Goal: Task Accomplishment & Management: Manage account settings

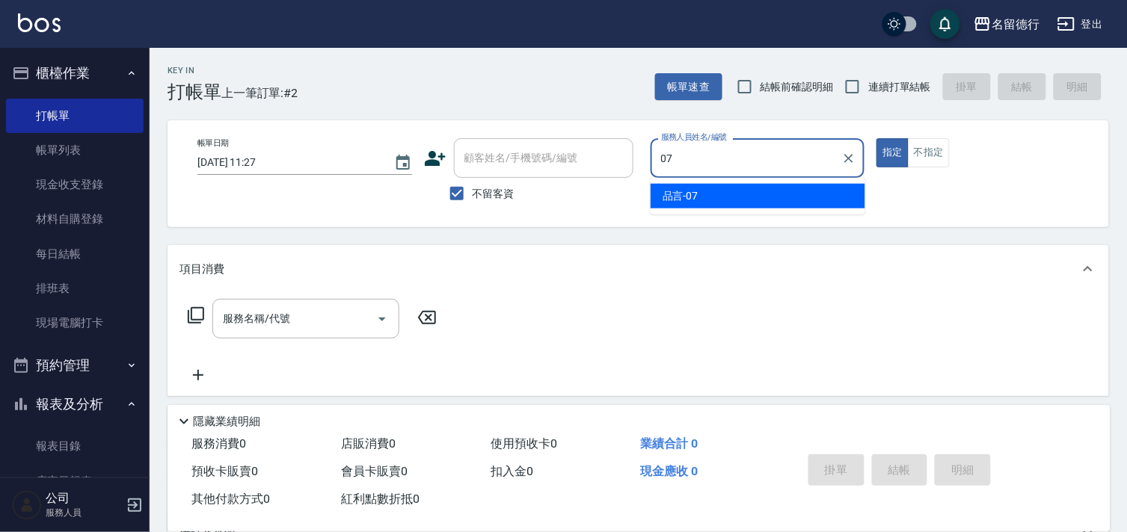
click at [710, 198] on div "品言 -07" at bounding box center [757, 196] width 215 height 25
type input "品言-07"
click at [272, 329] on input "服務名稱/代號" at bounding box center [294, 319] width 151 height 26
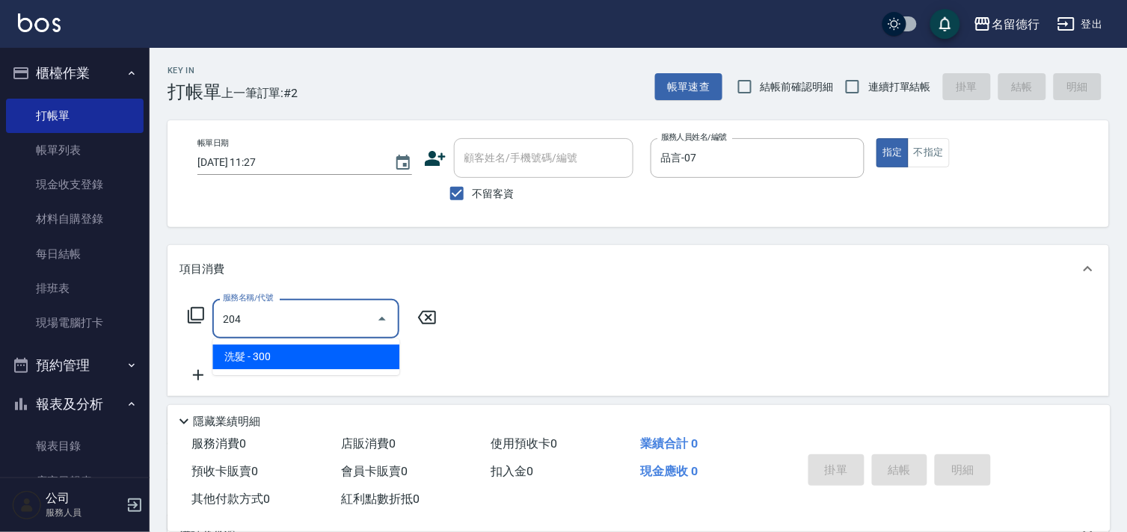
click at [288, 361] on span "洗髮 - 300" at bounding box center [305, 357] width 187 height 25
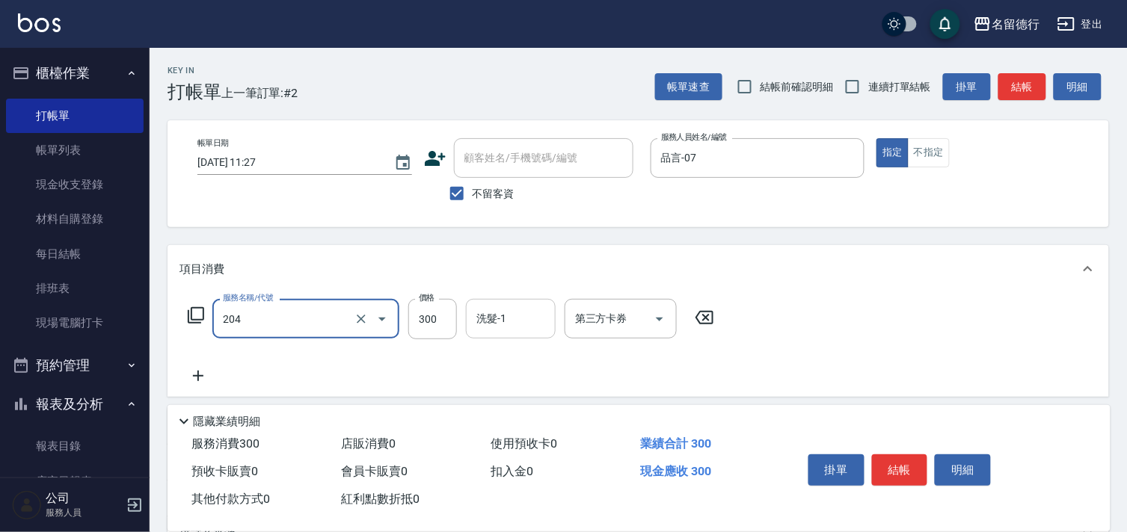
type input "洗髮(204)"
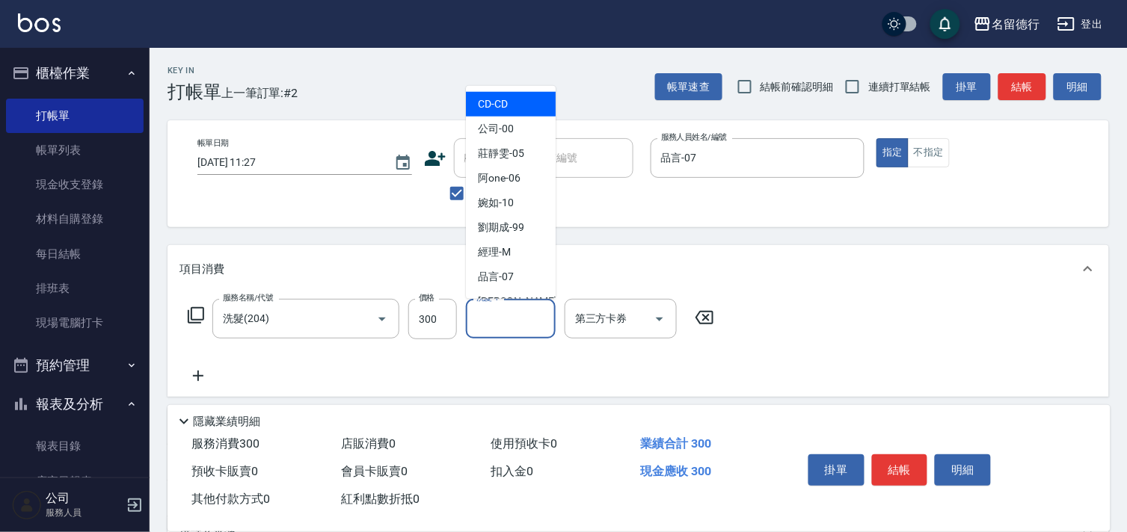
click at [517, 318] on input "洗髮-1" at bounding box center [510, 319] width 76 height 26
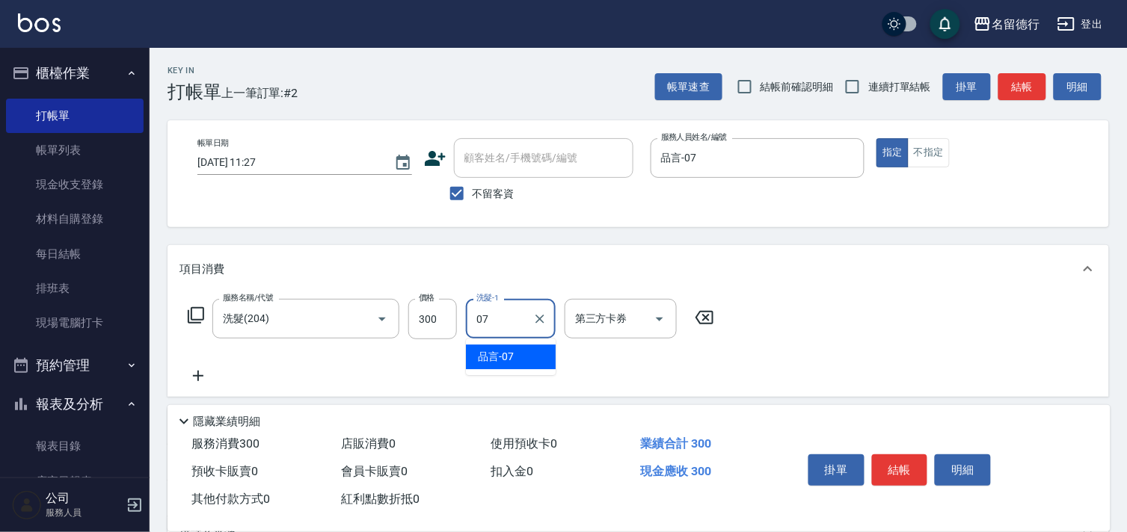
click at [517, 354] on div "品言 -07" at bounding box center [511, 357] width 90 height 25
type input "品言-07"
click at [193, 379] on icon at bounding box center [197, 376] width 37 height 18
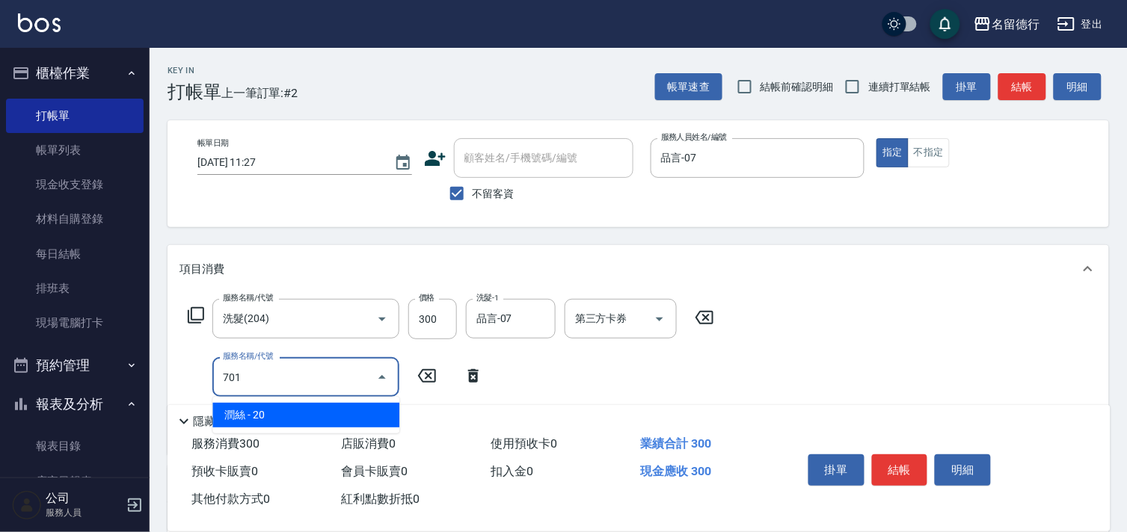
click at [313, 411] on span "潤絲 - 20" at bounding box center [305, 415] width 187 height 25
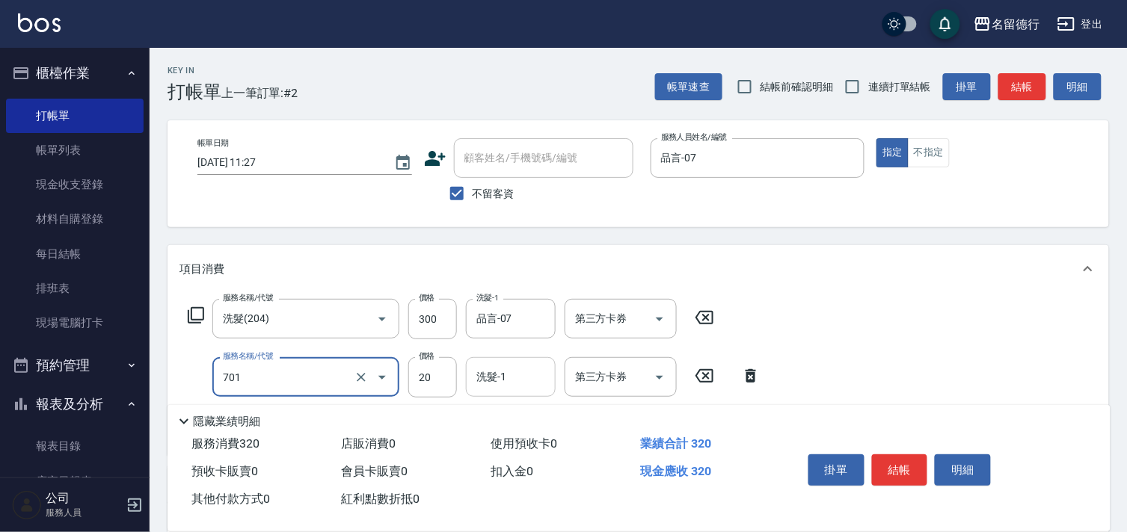
click at [499, 378] on div "洗髮-1 洗髮-1" at bounding box center [511, 377] width 90 height 40
type input "[PERSON_NAME](701)"
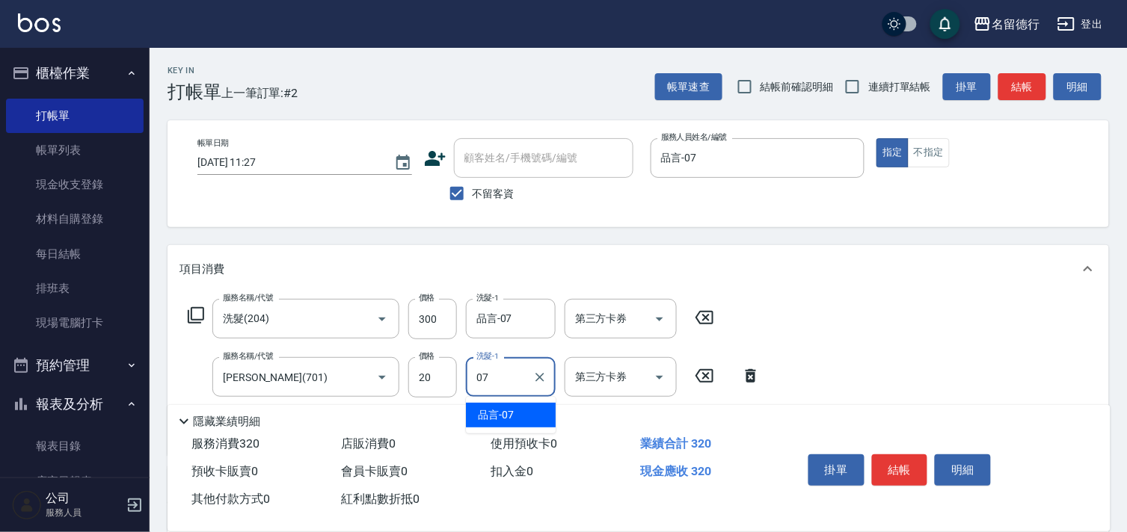
click at [502, 406] on div "品言 -07" at bounding box center [511, 415] width 90 height 25
type input "品言-07"
click at [834, 352] on div "服務名稱/代號 洗髮(204) 服務名稱/代號 價格 300 價格 洗髮-1 品言-07 洗髮-1 第三方卡券 第三方卡券 服務名稱/代號 潤絲(701) 服…" at bounding box center [637, 374] width 941 height 162
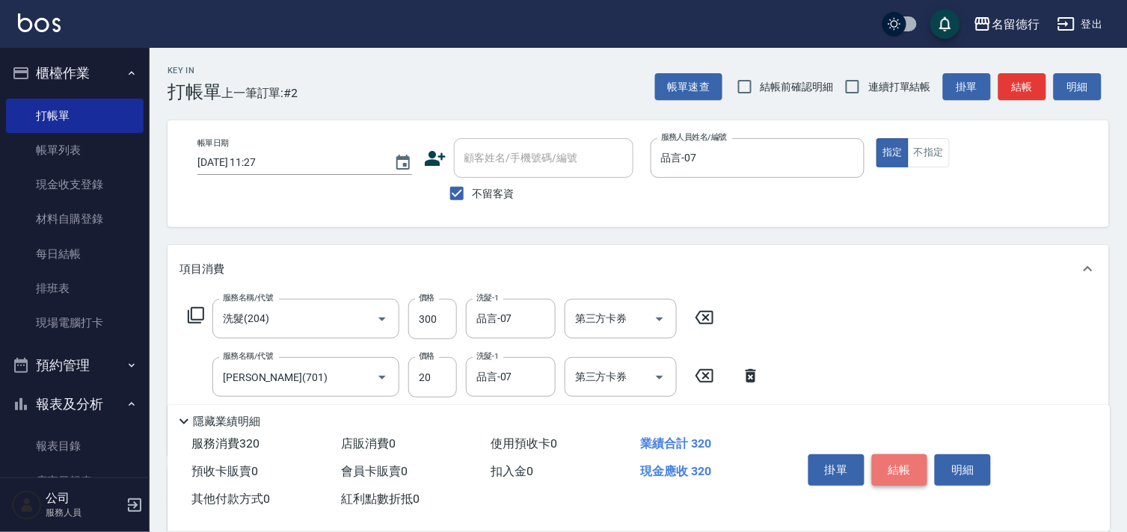
click at [900, 461] on button "結帳" at bounding box center [900, 470] width 56 height 31
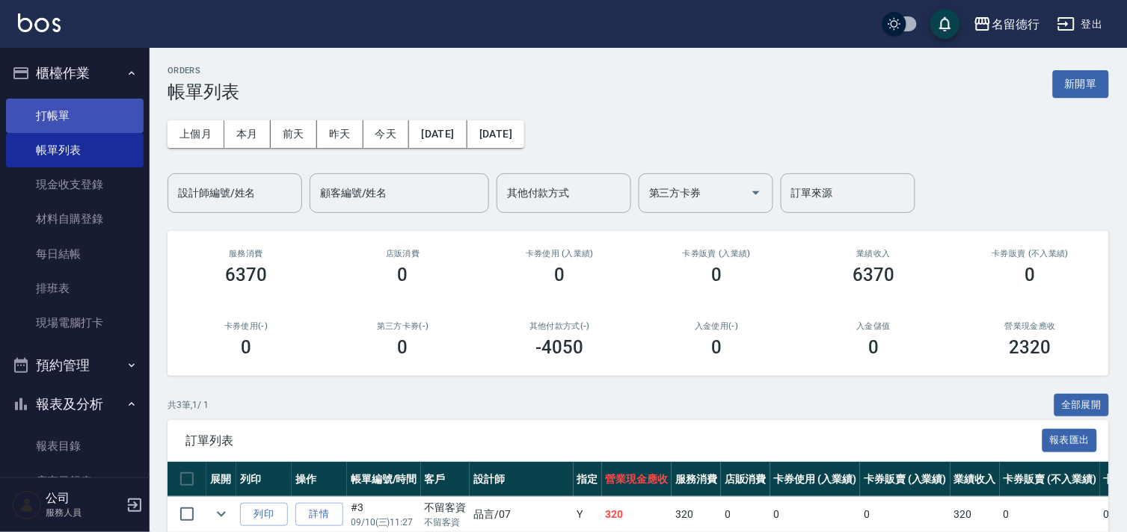
click at [108, 105] on link "打帳單" at bounding box center [75, 116] width 138 height 34
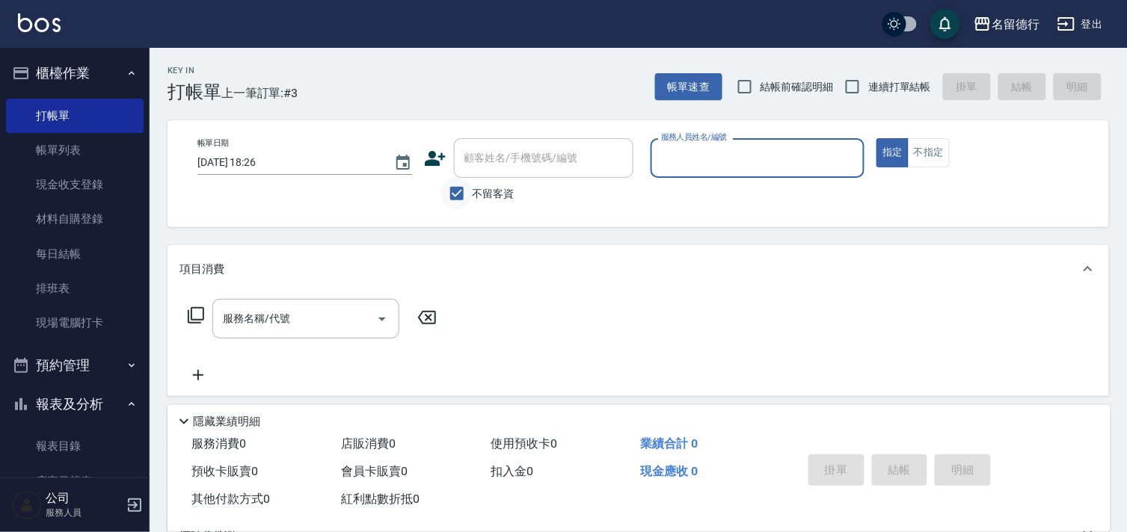
click at [461, 195] on input "不留客資" at bounding box center [456, 193] width 31 height 31
checkbox input "false"
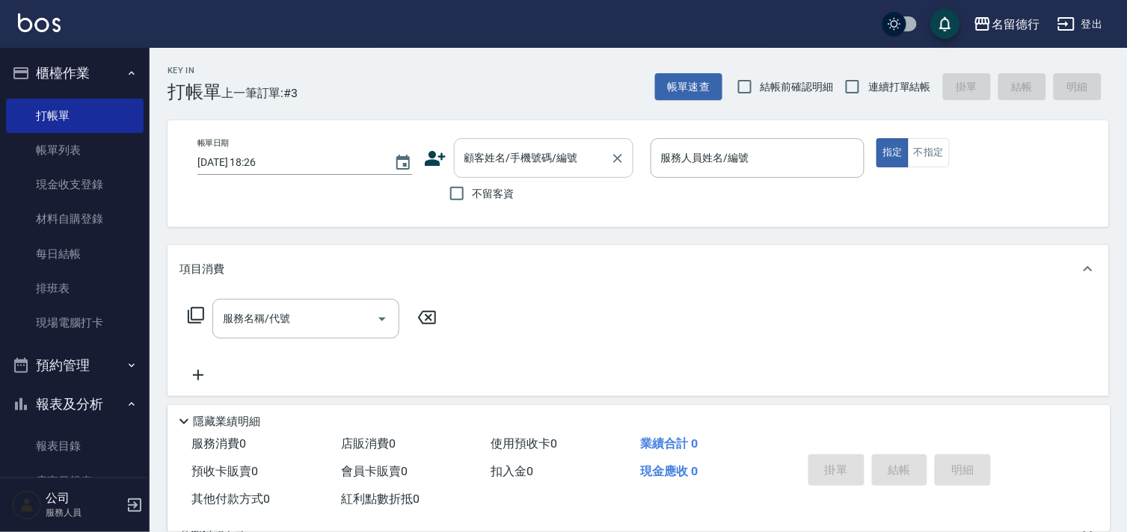
click at [499, 162] on input "顧客姓名/手機號碼/編號" at bounding box center [533, 158] width 144 height 26
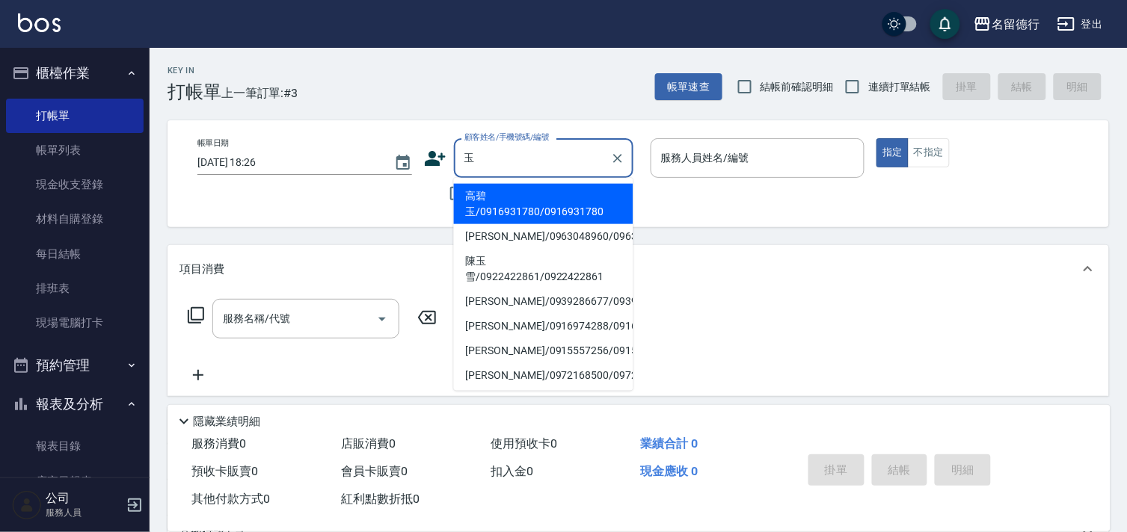
click at [523, 287] on li "陳玉雪/0922422861/0922422861" at bounding box center [543, 269] width 179 height 40
type input "陳玉雪/0922422861/0922422861"
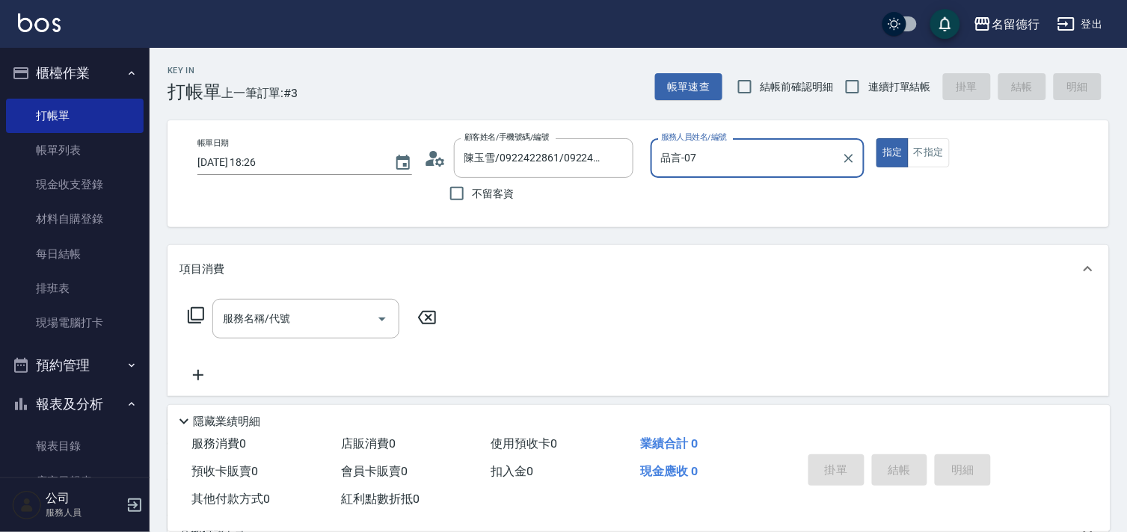
type input "品言-07"
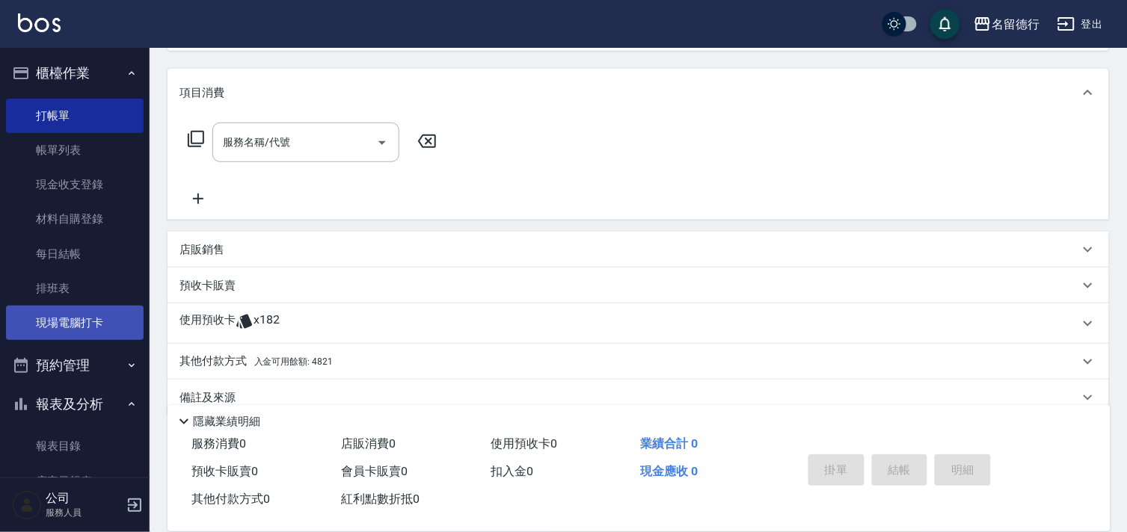
scroll to position [200, 0]
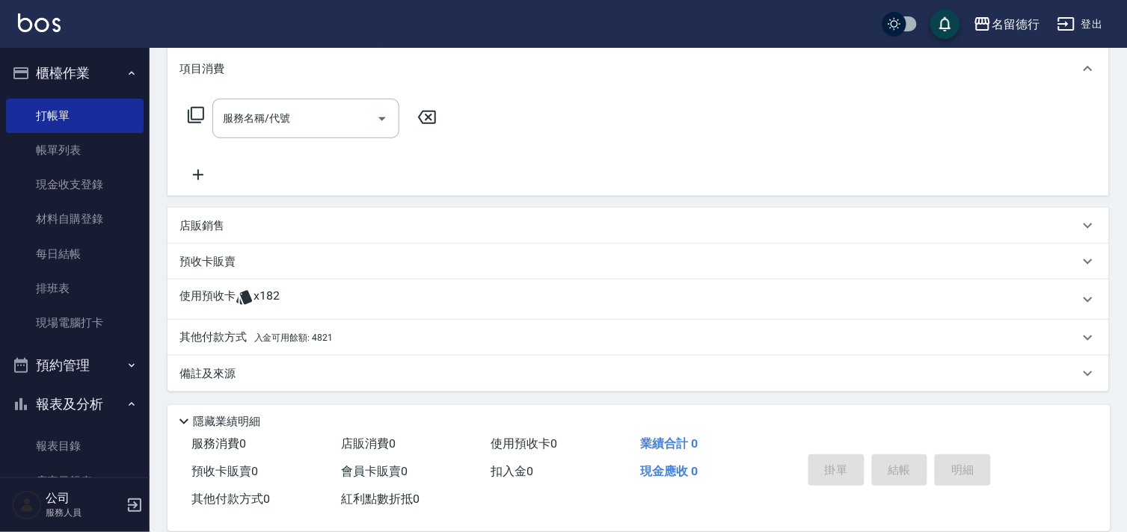
click at [217, 303] on p "使用預收卡" at bounding box center [207, 300] width 56 height 22
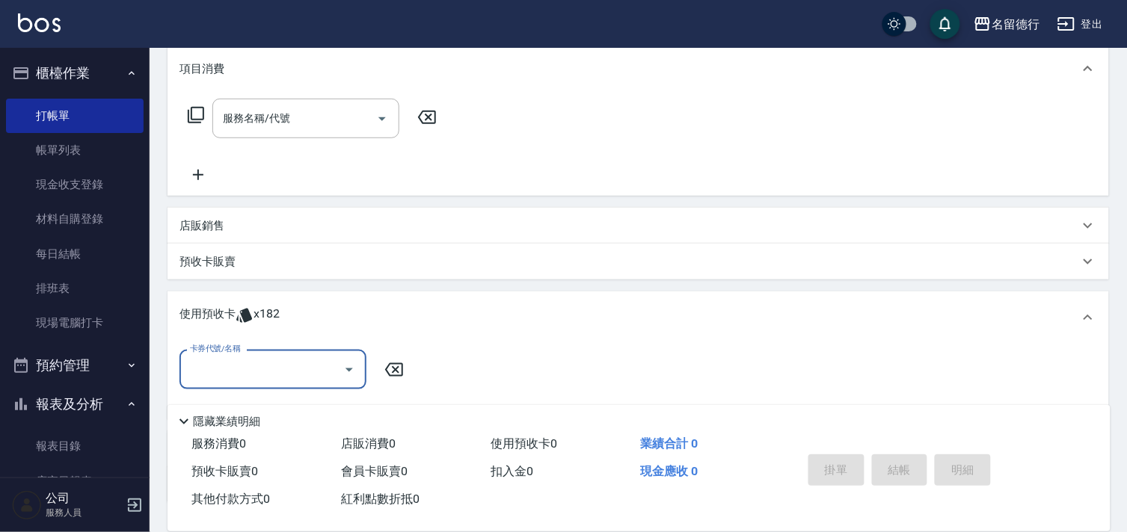
scroll to position [0, 0]
click at [252, 366] on input "卡券代號/名稱" at bounding box center [261, 370] width 151 height 26
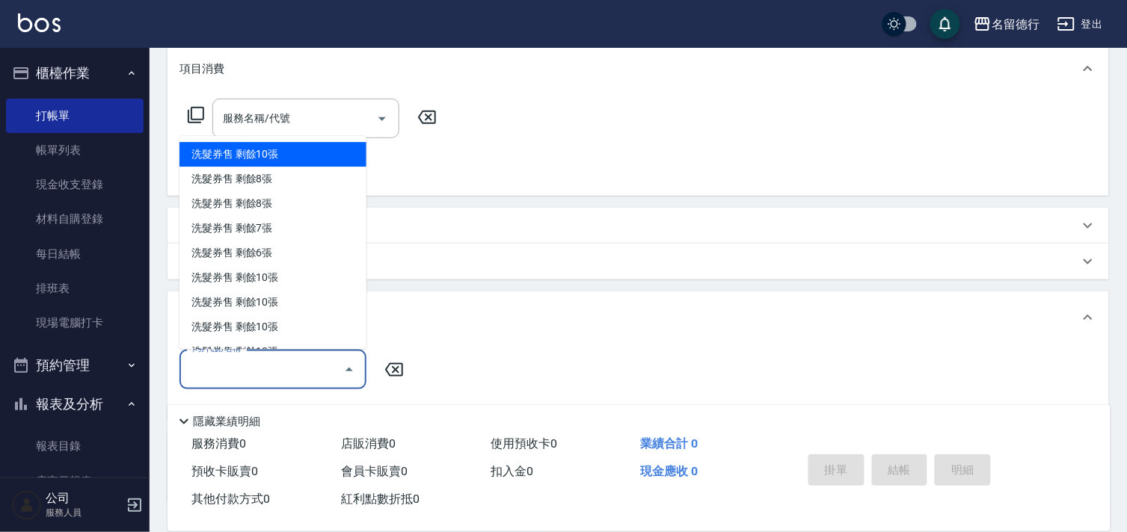
click at [286, 153] on div "洗髮券售 剩餘10張" at bounding box center [272, 155] width 187 height 25
type input "洗髮券售"
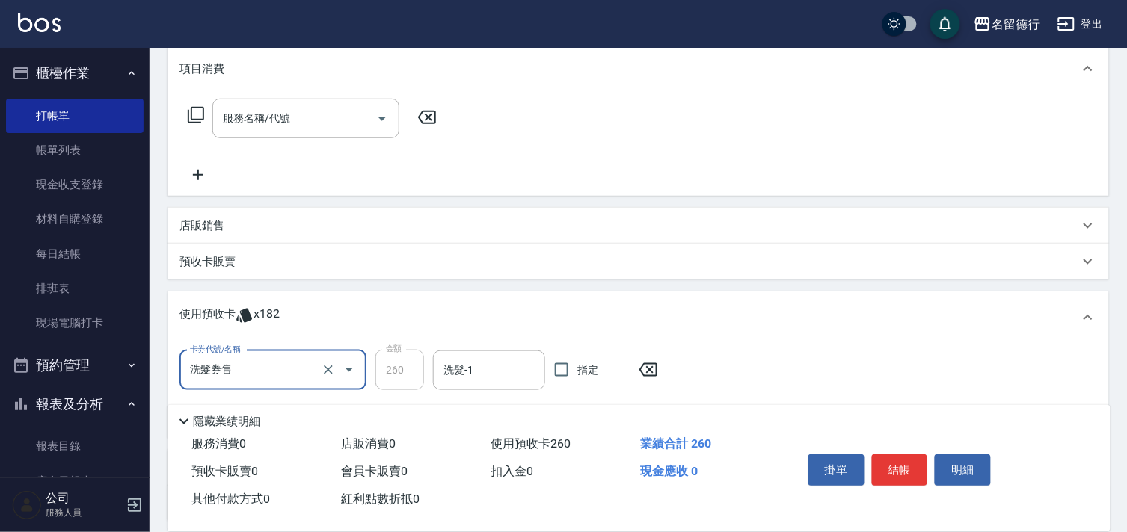
click at [289, 371] on input "洗髮券售" at bounding box center [252, 370] width 132 height 26
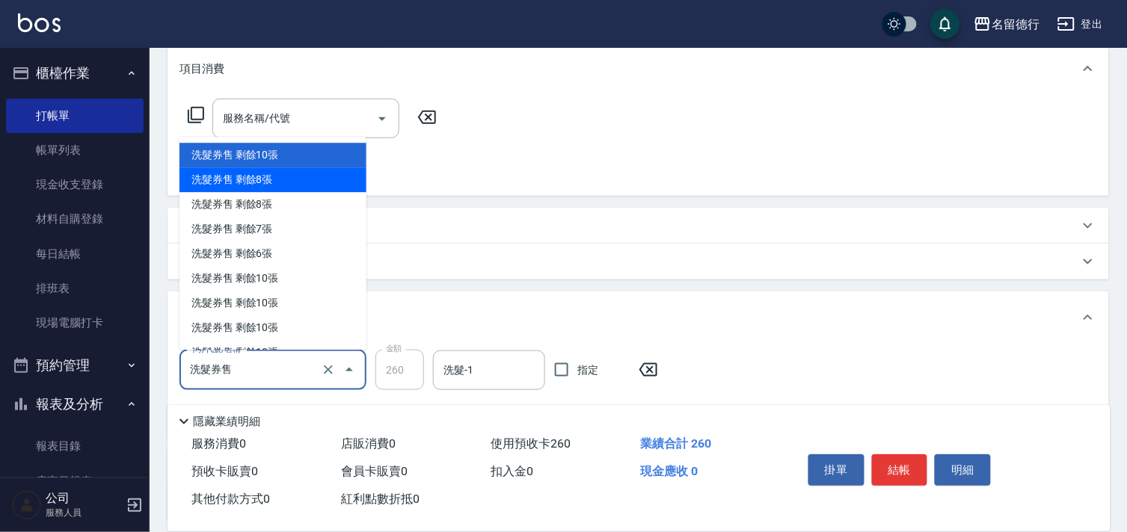
click at [265, 176] on div "洗髮券售 剩餘8張" at bounding box center [272, 180] width 187 height 25
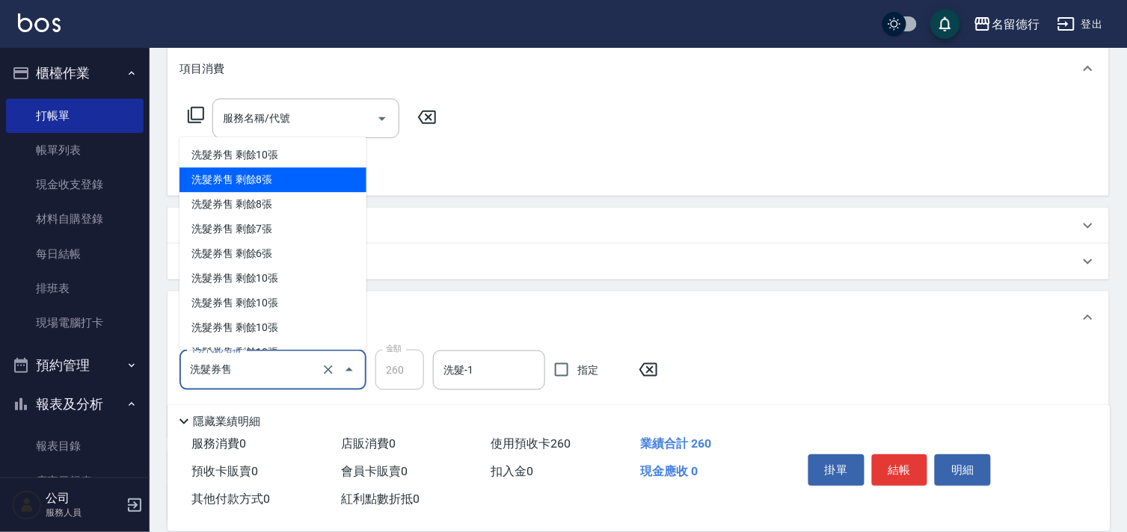
click at [277, 374] on input "洗髮券售" at bounding box center [252, 370] width 132 height 26
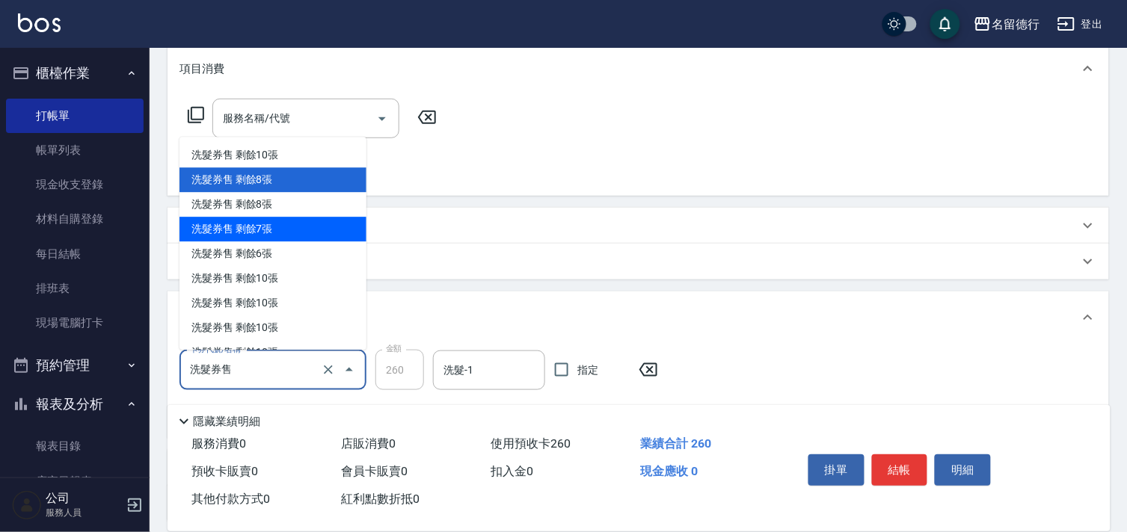
click at [280, 219] on div "洗髮券售 剩餘7張" at bounding box center [272, 230] width 187 height 25
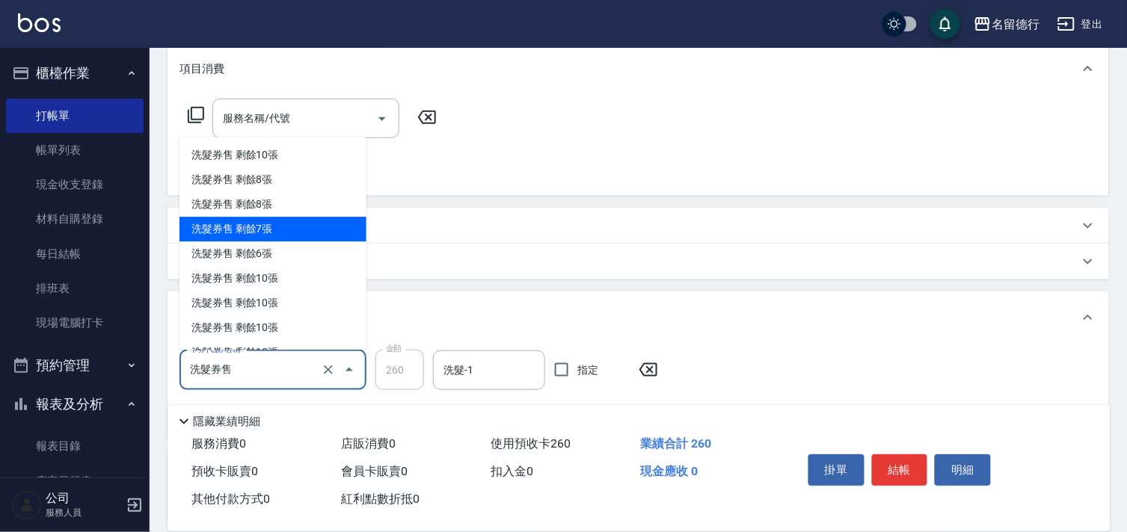
click at [260, 376] on input "洗髮券售" at bounding box center [252, 370] width 132 height 26
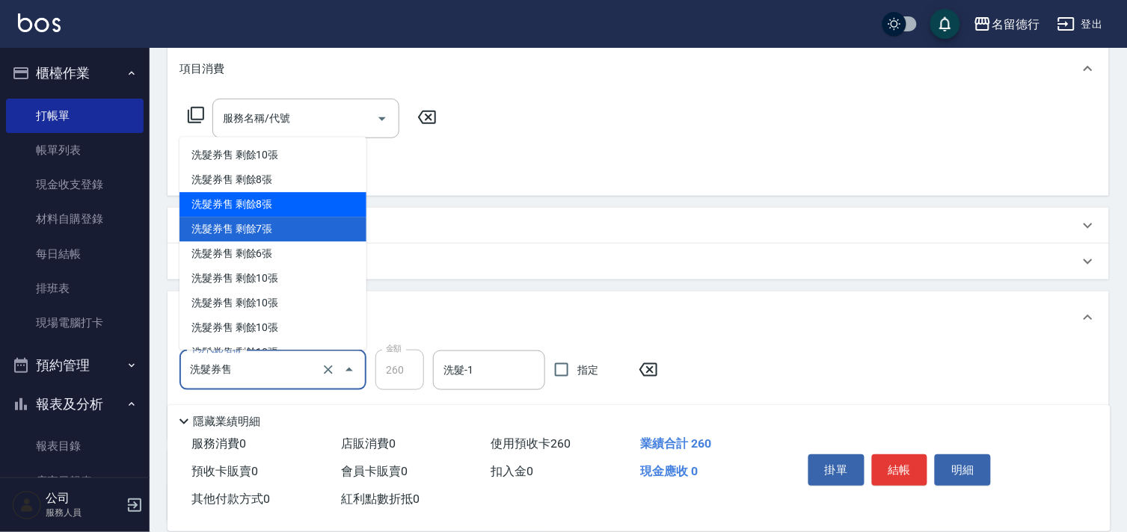
click at [273, 202] on div "洗髮券售 剩餘8張" at bounding box center [272, 205] width 187 height 25
type input "300"
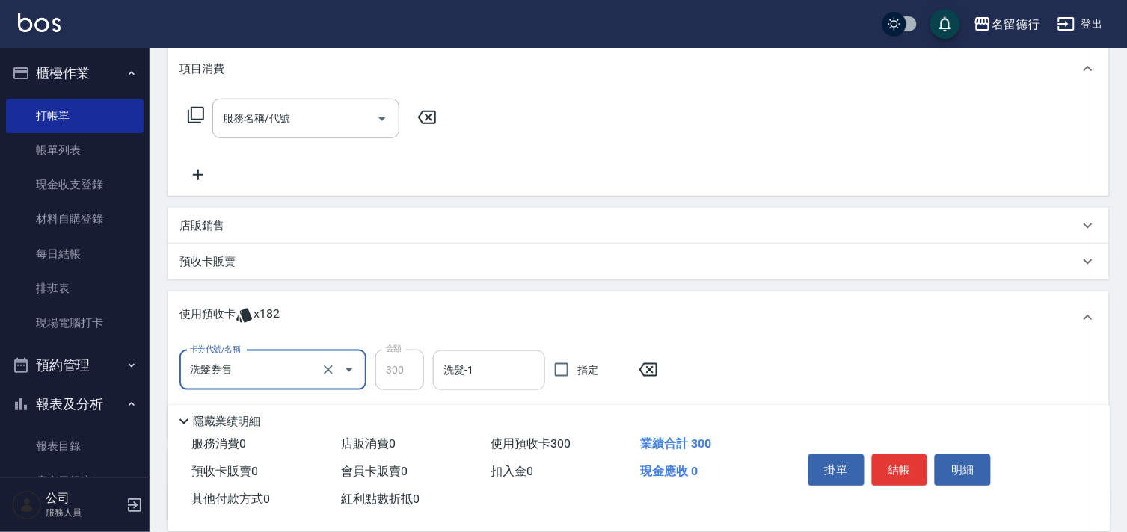
click at [495, 377] on input "洗髮-1" at bounding box center [489, 370] width 99 height 26
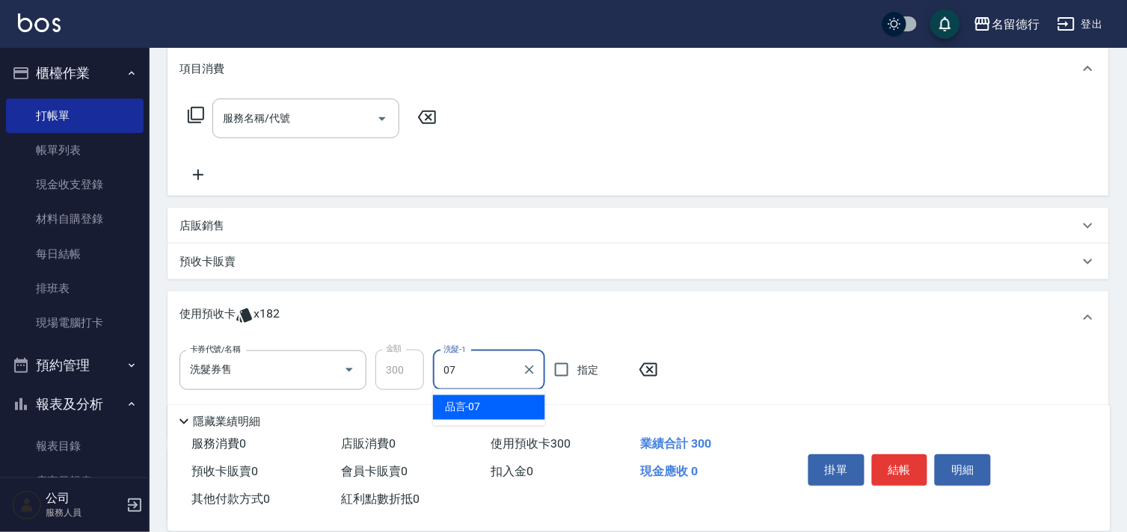
drag, startPoint x: 495, startPoint y: 404, endPoint x: 542, endPoint y: 372, distance: 57.5
click at [498, 404] on div "品言 -07" at bounding box center [489, 407] width 112 height 25
type input "品言-07"
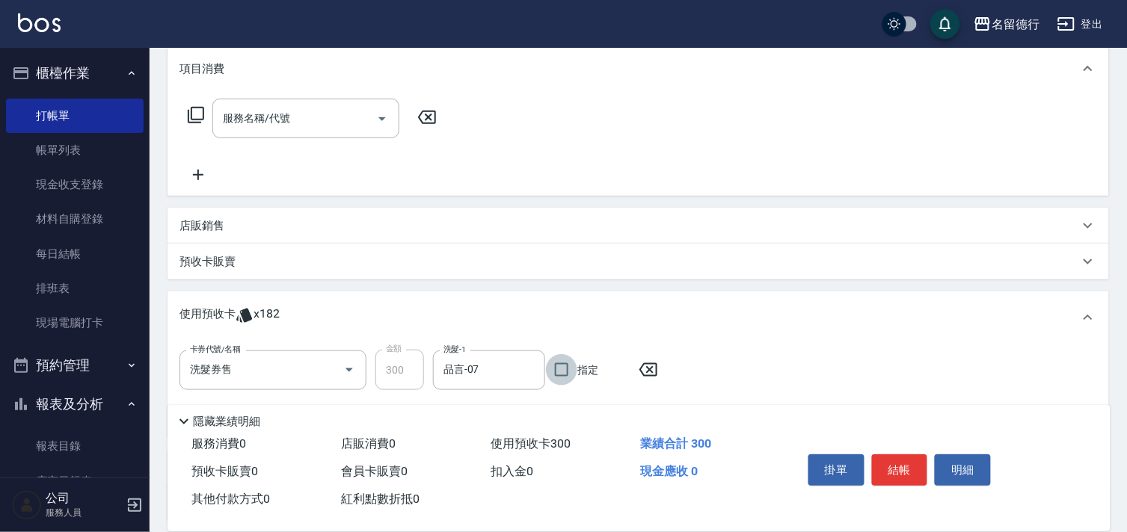
click at [565, 361] on input "指定" at bounding box center [561, 369] width 31 height 31
checkbox input "true"
click at [499, 365] on input "品言-07" at bounding box center [478, 370] width 76 height 26
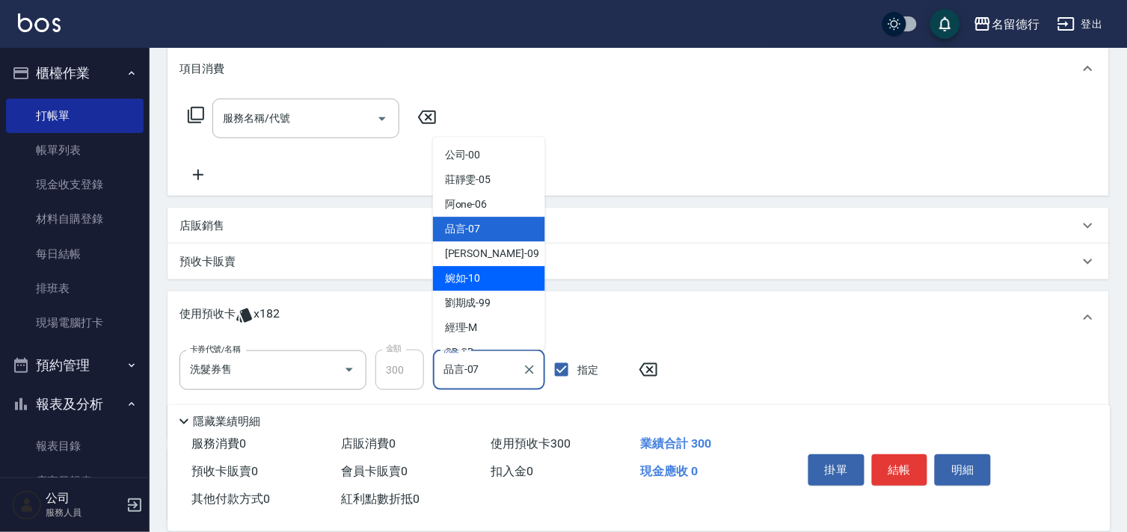
click at [470, 274] on span "[PERSON_NAME] -10" at bounding box center [463, 279] width 36 height 16
type input "婉如-10"
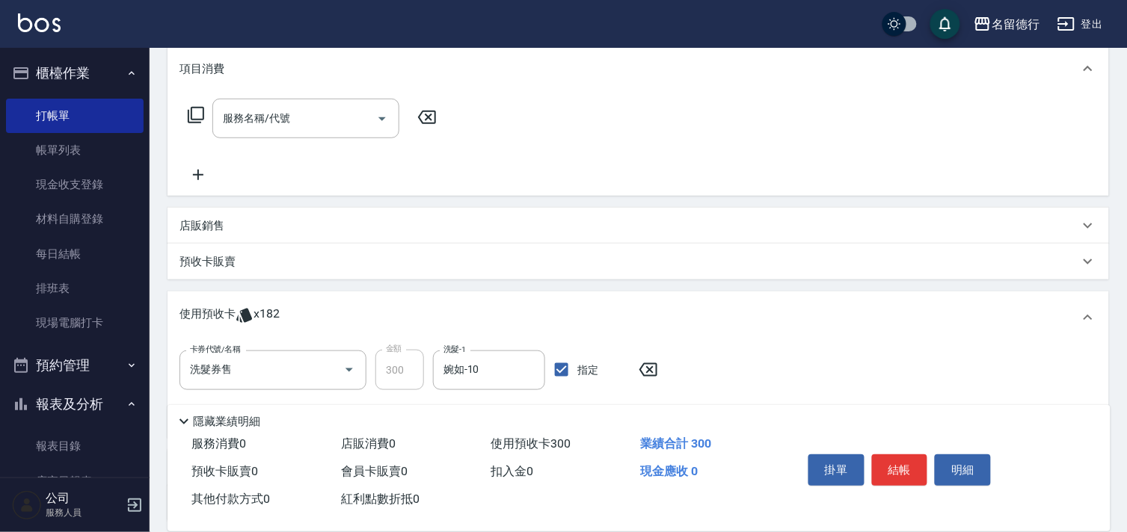
click at [875, 298] on div "使用預收卡 x182" at bounding box center [637, 318] width 941 height 52
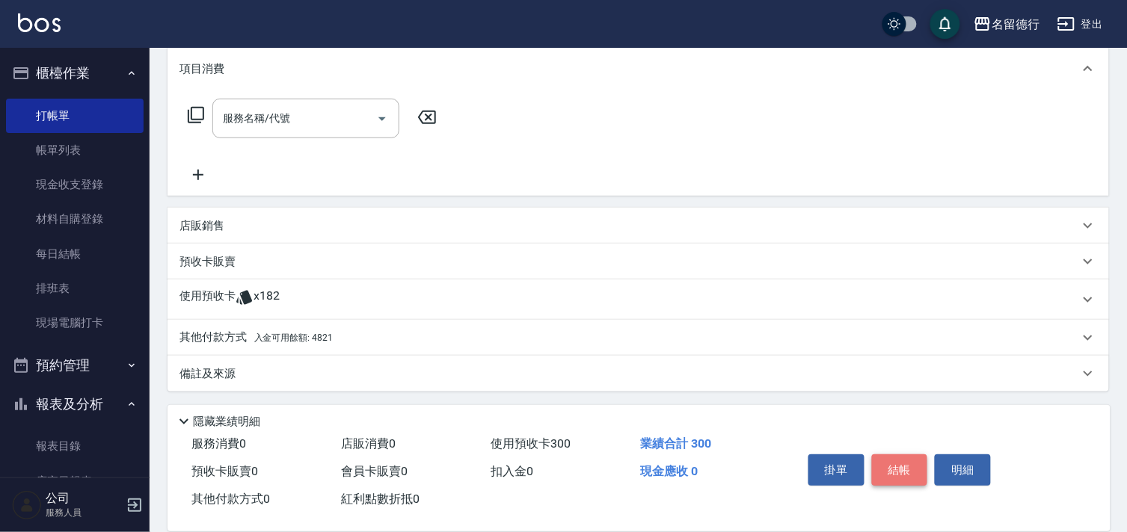
click at [893, 462] on button "結帳" at bounding box center [900, 470] width 56 height 31
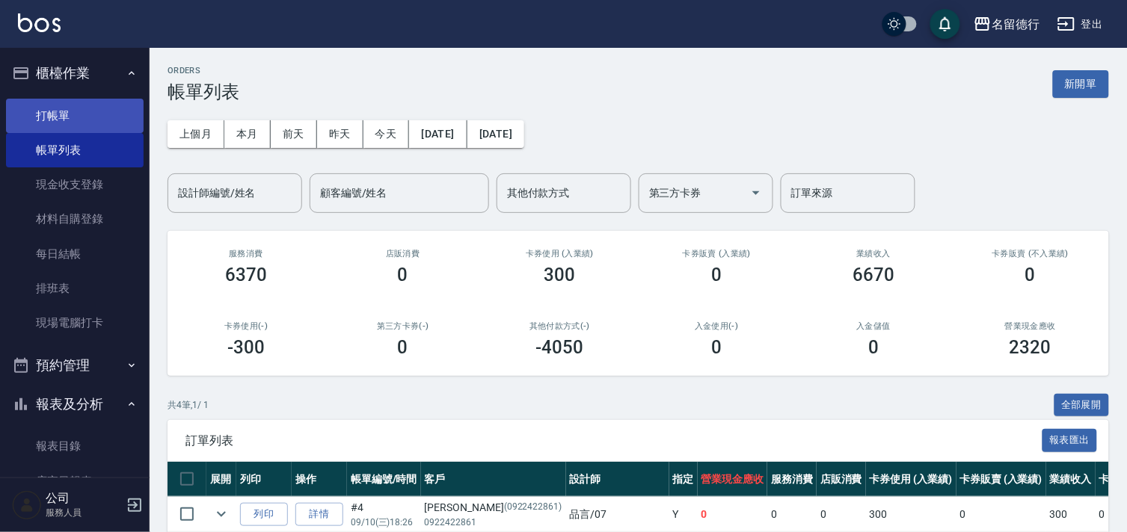
click at [46, 102] on link "打帳單" at bounding box center [75, 116] width 138 height 34
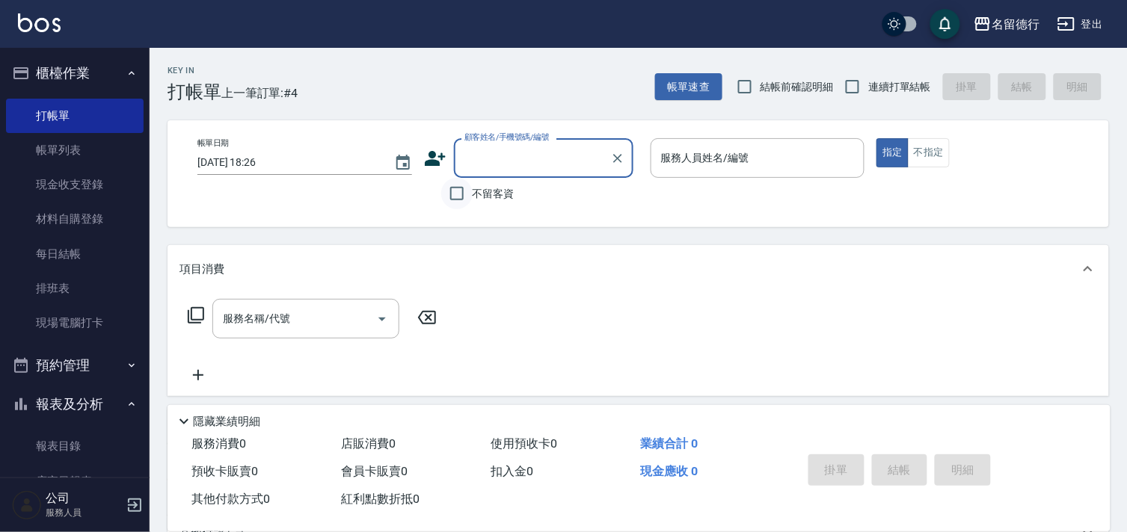
click at [451, 196] on input "不留客資" at bounding box center [456, 193] width 31 height 31
checkbox input "true"
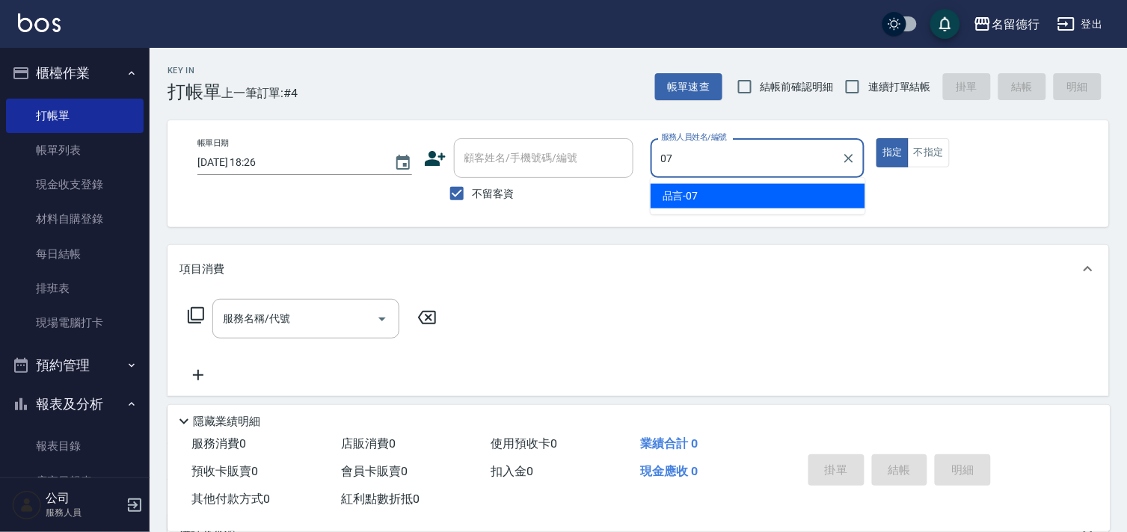
click at [729, 197] on div "品言 -07" at bounding box center [757, 196] width 215 height 25
type input "品言-07"
click at [277, 314] on div "服務名稱/代號 服務名稱/代號" at bounding box center [305, 319] width 187 height 40
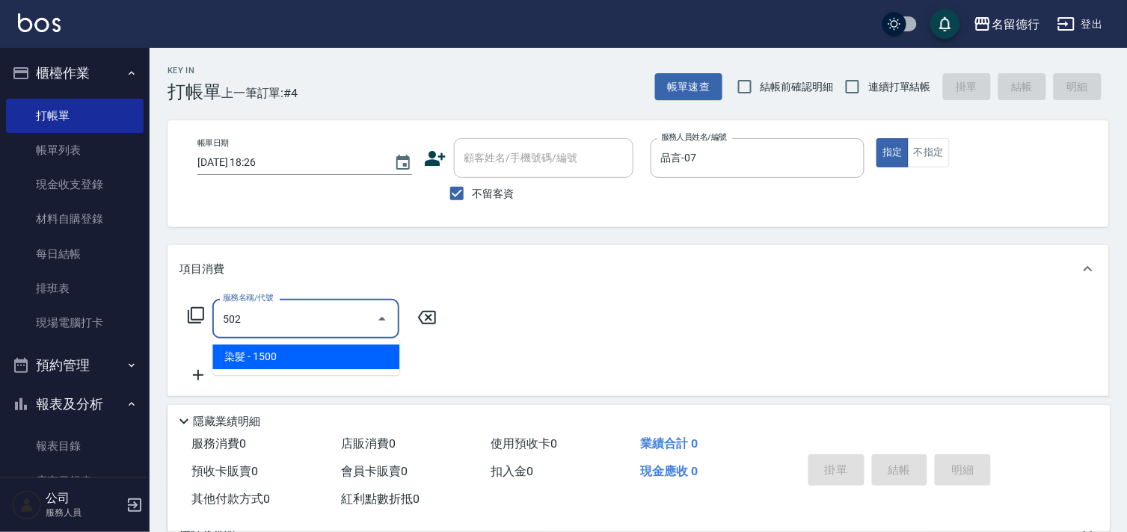
click at [354, 361] on span "染髮 - 1500" at bounding box center [305, 357] width 187 height 25
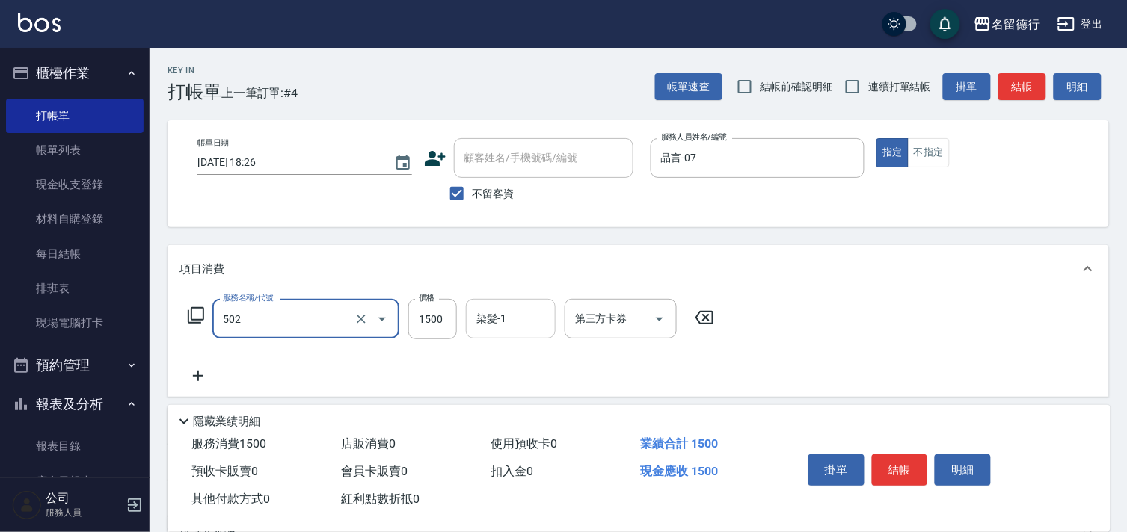
click at [483, 320] on div "染髮-1 染髮-1" at bounding box center [511, 319] width 90 height 40
type input "染髮(502)"
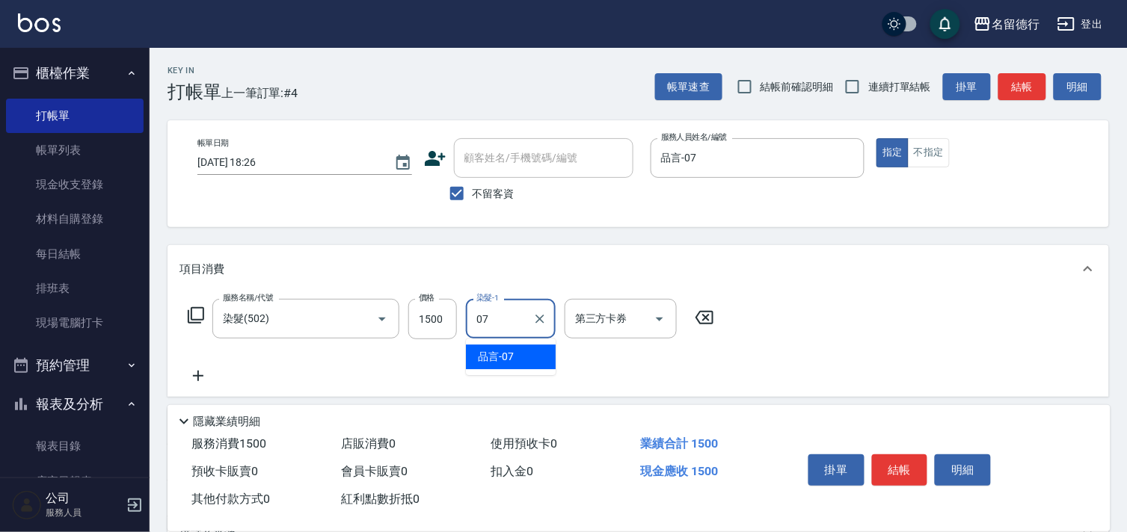
click at [526, 357] on div "品言 -07" at bounding box center [511, 357] width 90 height 25
type input "品言-07"
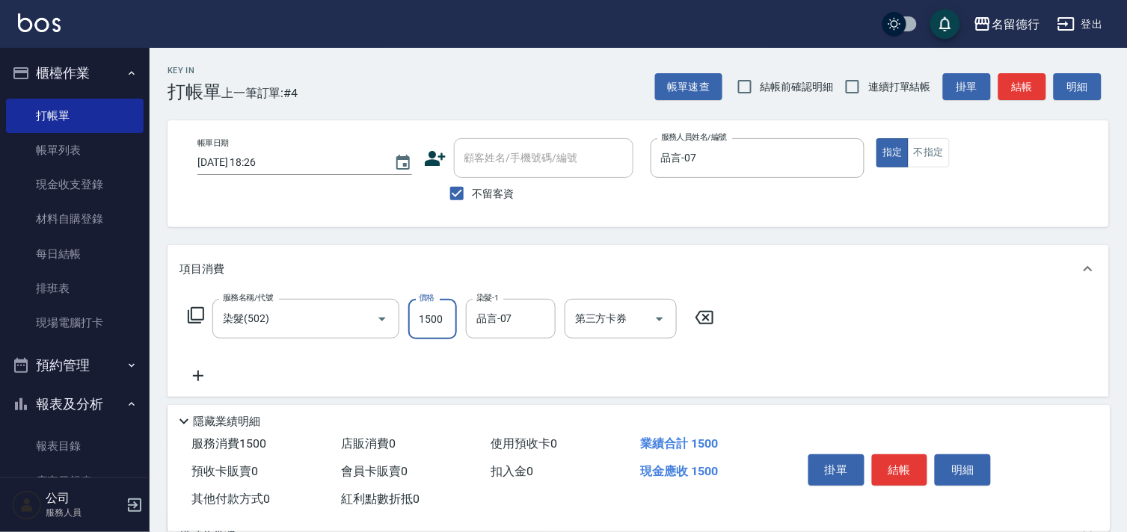
click at [428, 321] on input "1500" at bounding box center [432, 319] width 49 height 40
type input "1700"
click at [644, 369] on div "服務名稱/代號 染髮(502) 服務名稱/代號 價格 1700 價格 染髮-1 品言-07 染髮-1 第三方卡券 第三方卡券" at bounding box center [451, 342] width 544 height 86
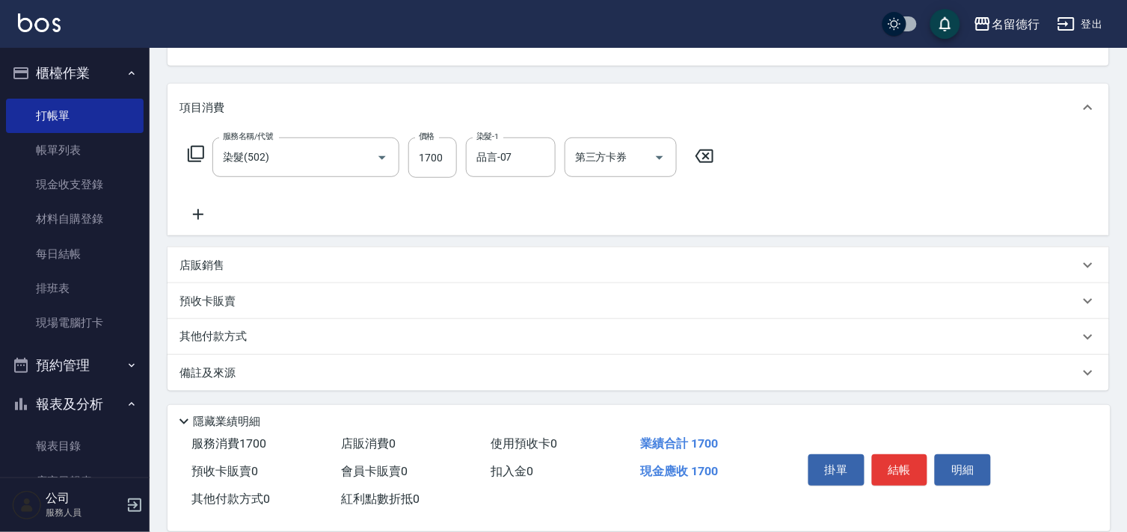
click at [227, 301] on p "預收卡販賣" at bounding box center [207, 302] width 56 height 16
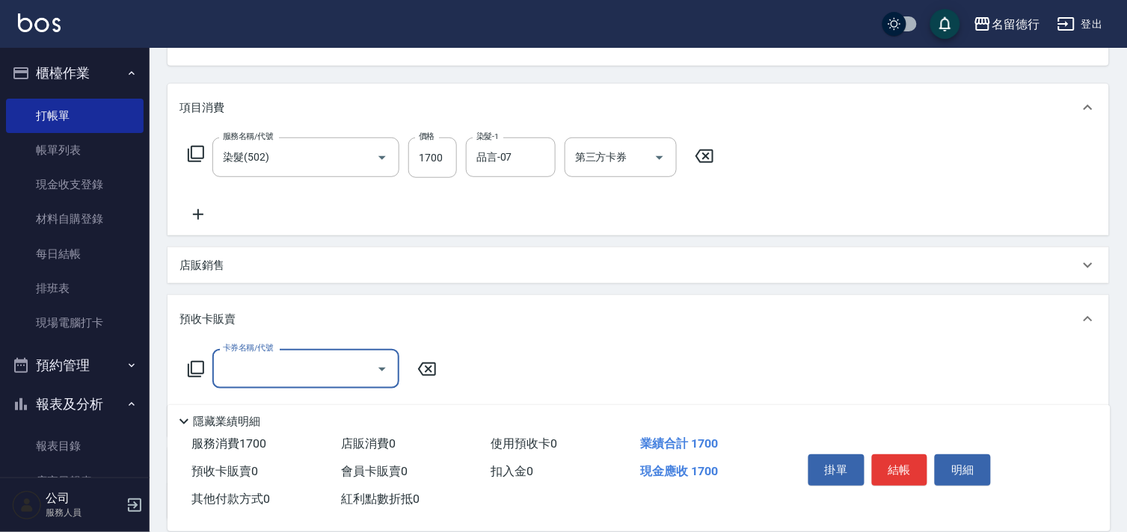
scroll to position [0, 0]
click at [200, 256] on div "店販銷售" at bounding box center [637, 265] width 941 height 36
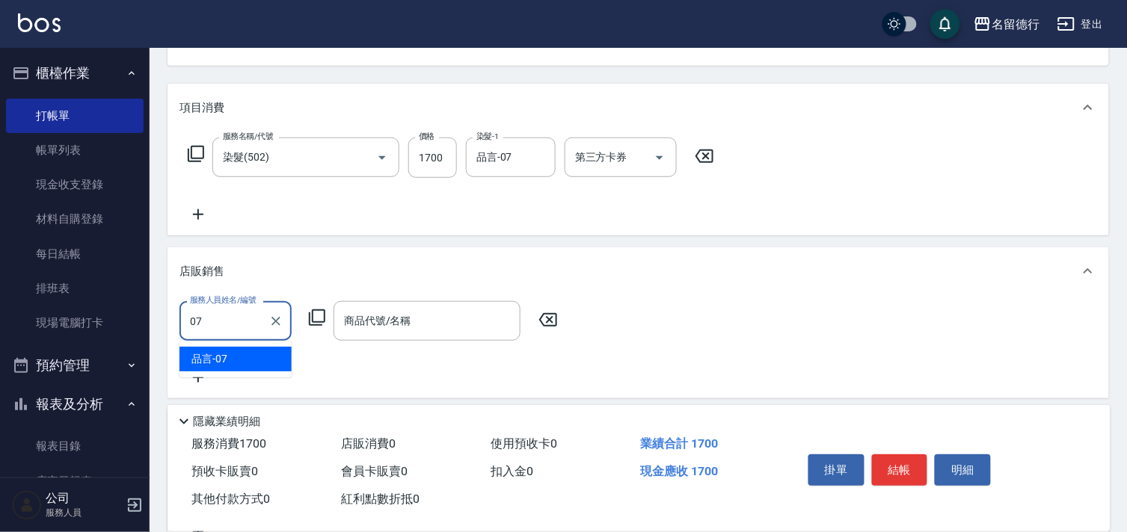
click at [254, 345] on ul "品言 -07" at bounding box center [235, 359] width 112 height 37
click at [262, 347] on div "品言 -07" at bounding box center [235, 359] width 112 height 25
type input "品言-07"
click at [314, 318] on icon at bounding box center [317, 318] width 18 height 18
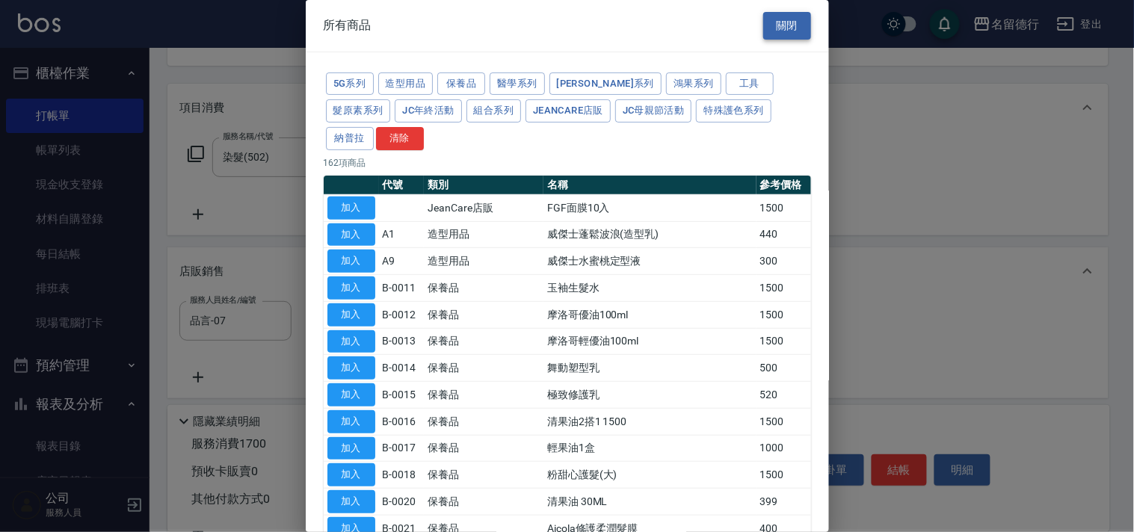
click at [772, 37] on button "關閉" at bounding box center [787, 26] width 48 height 28
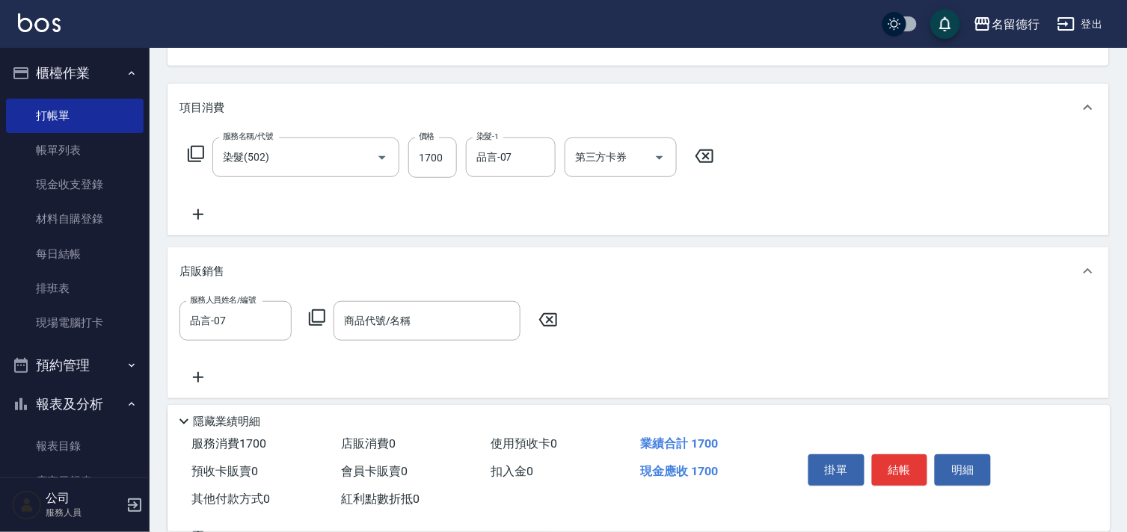
click at [547, 319] on icon at bounding box center [547, 320] width 37 height 18
click at [419, 157] on input "1700" at bounding box center [432, 158] width 49 height 40
type input "1000"
click at [541, 241] on div "項目消費 服務名稱/代號 染髮(502) 服務名稱/代號 價格 1000 價格 染髮-1 品言-07 染髮-1 第三方卡券 第三方卡券 店販銷售 服務人員姓名…" at bounding box center [637, 360] width 941 height 552
click at [191, 206] on icon at bounding box center [197, 215] width 37 height 18
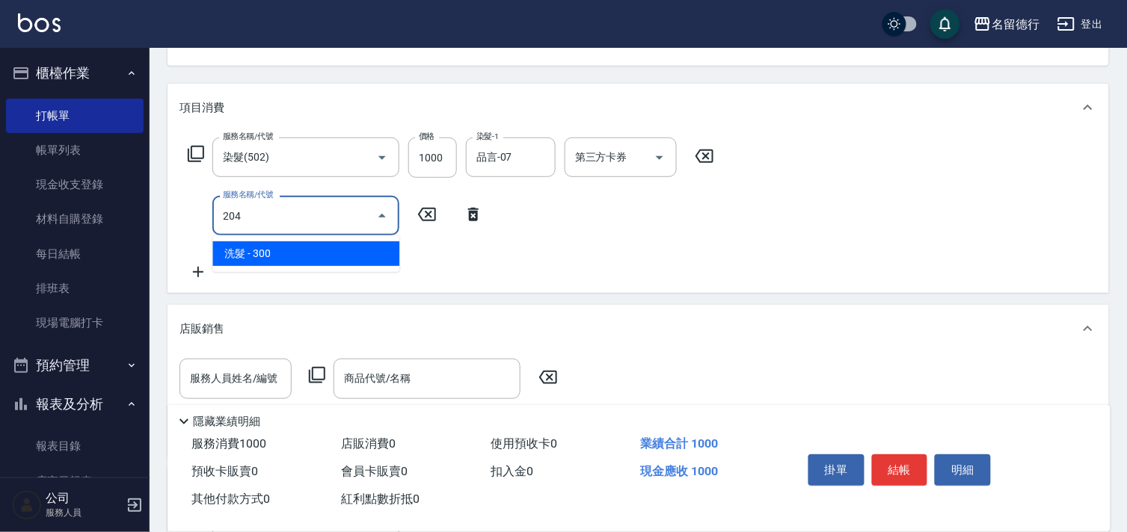
click at [378, 241] on span "洗髮 - 300" at bounding box center [305, 253] width 187 height 25
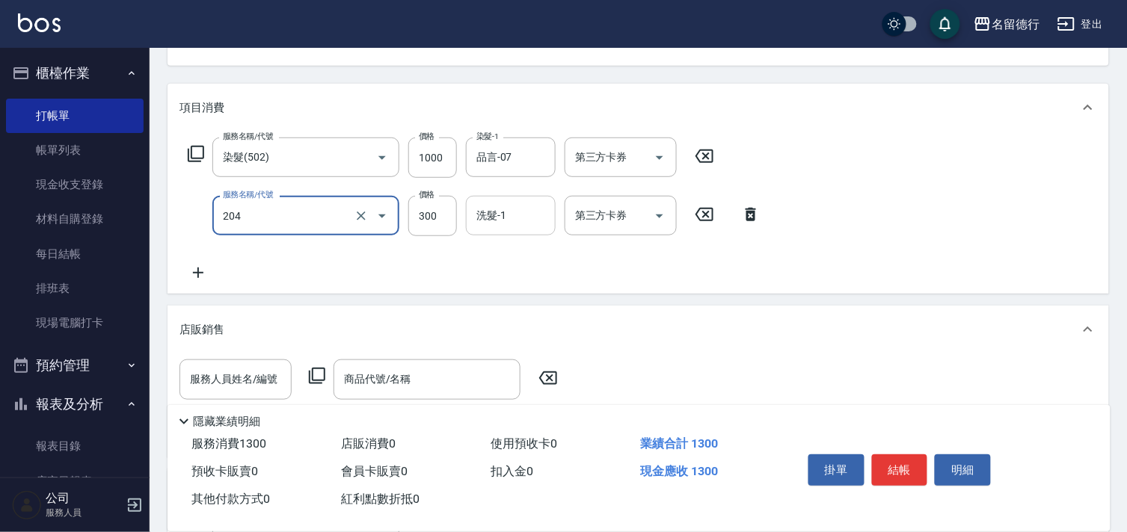
click at [505, 215] on div "洗髮-1 洗髮-1" at bounding box center [511, 216] width 90 height 40
type input "洗髮(204)"
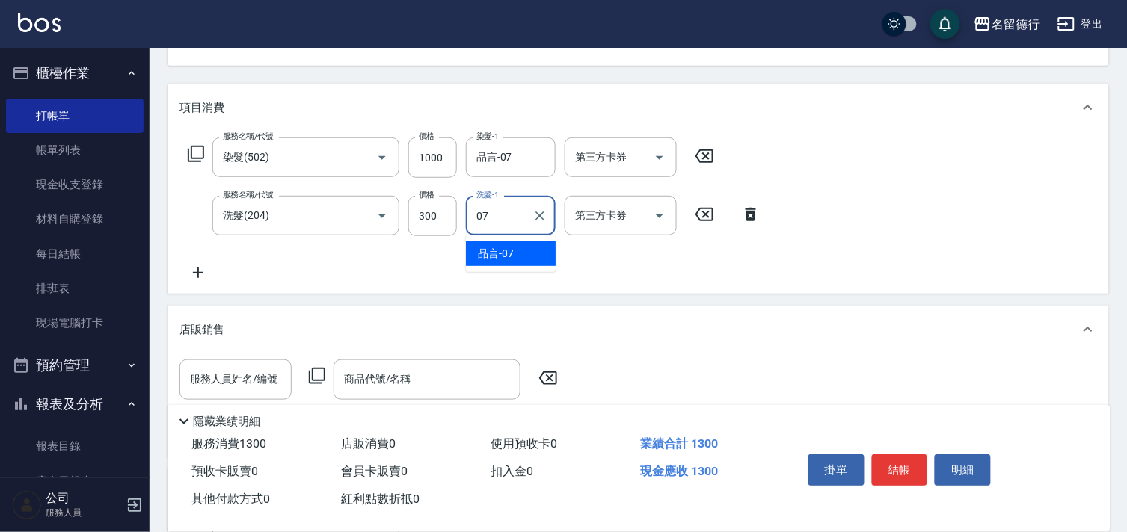
click at [519, 262] on div "品言 -07" at bounding box center [511, 253] width 90 height 25
type input "品言-07"
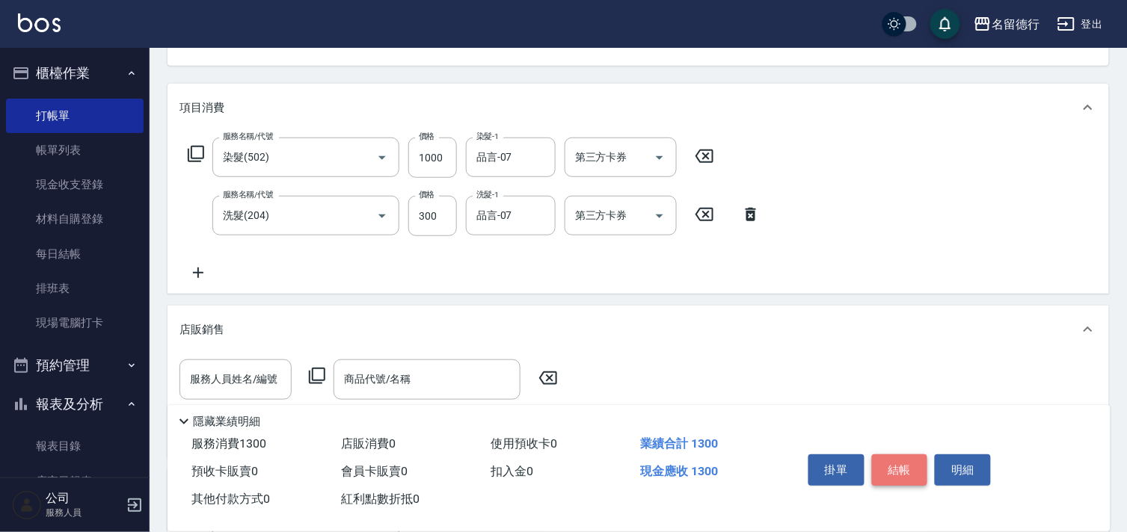
click at [901, 462] on button "結帳" at bounding box center [900, 470] width 56 height 31
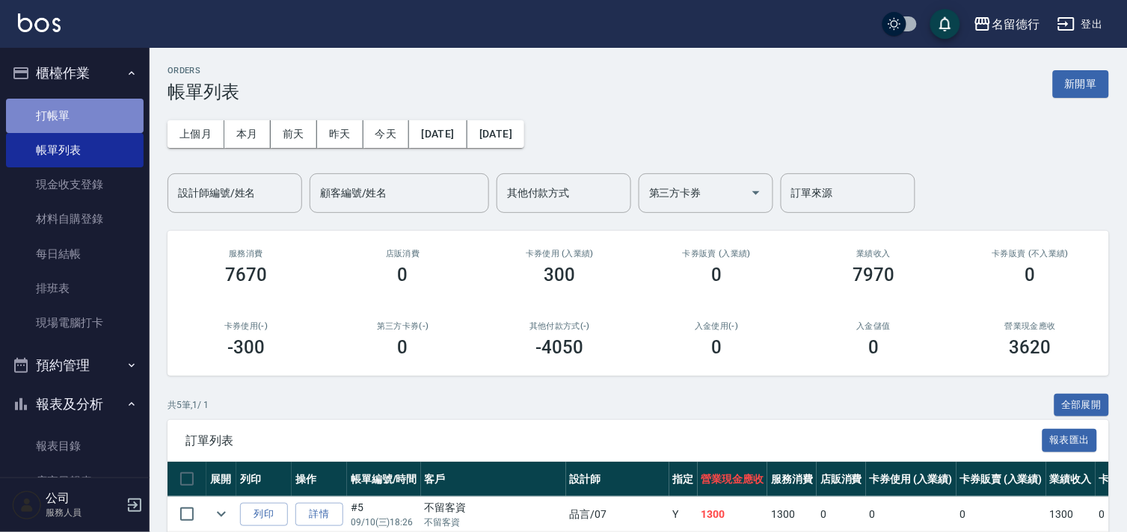
click at [102, 112] on link "打帳單" at bounding box center [75, 116] width 138 height 34
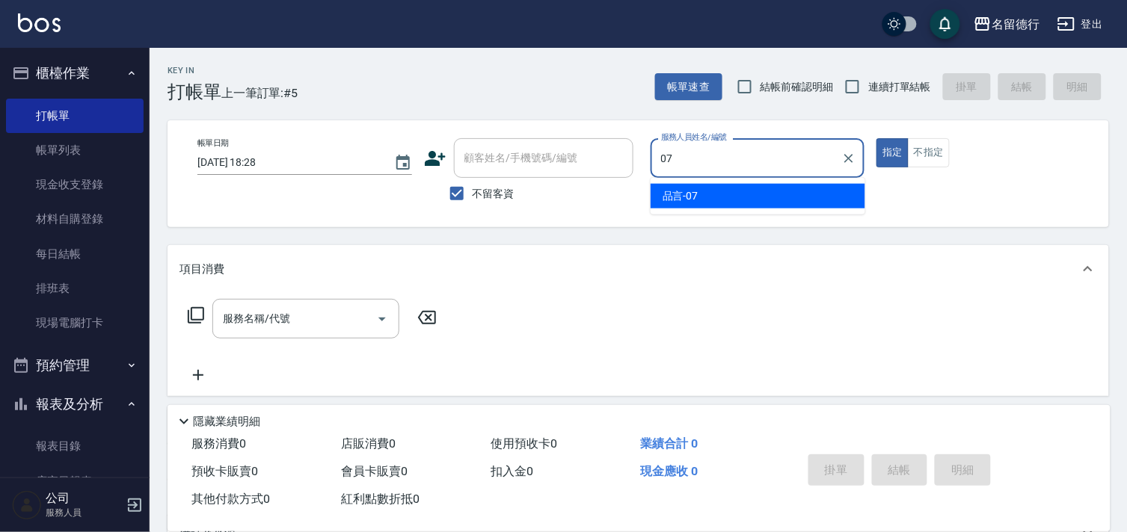
click at [706, 196] on div "品言 -07" at bounding box center [757, 196] width 215 height 25
type input "品言-07"
click at [329, 324] on input "服務名稱/代號" at bounding box center [294, 319] width 151 height 26
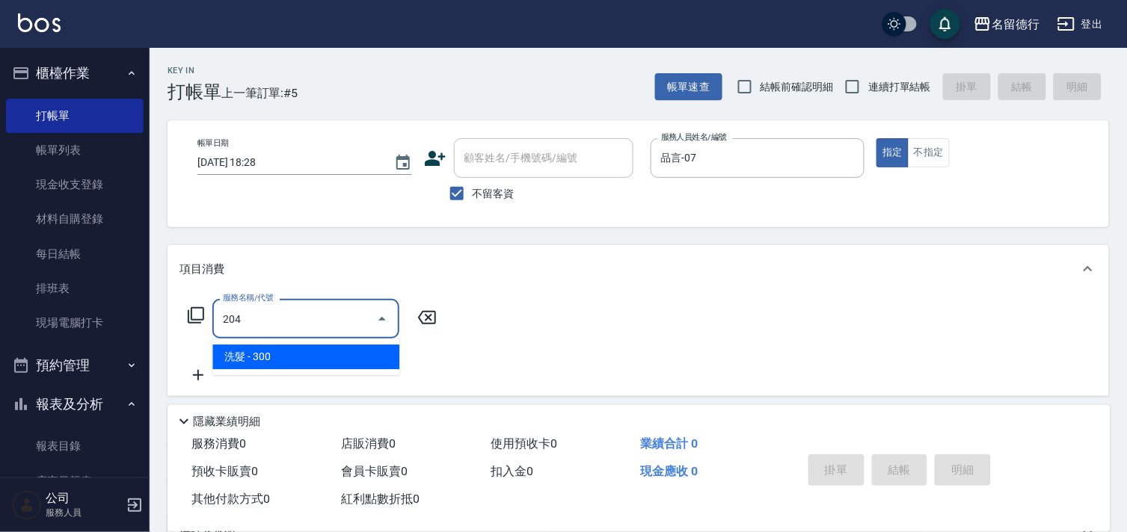
click at [354, 348] on span "洗髮 - 300" at bounding box center [305, 357] width 187 height 25
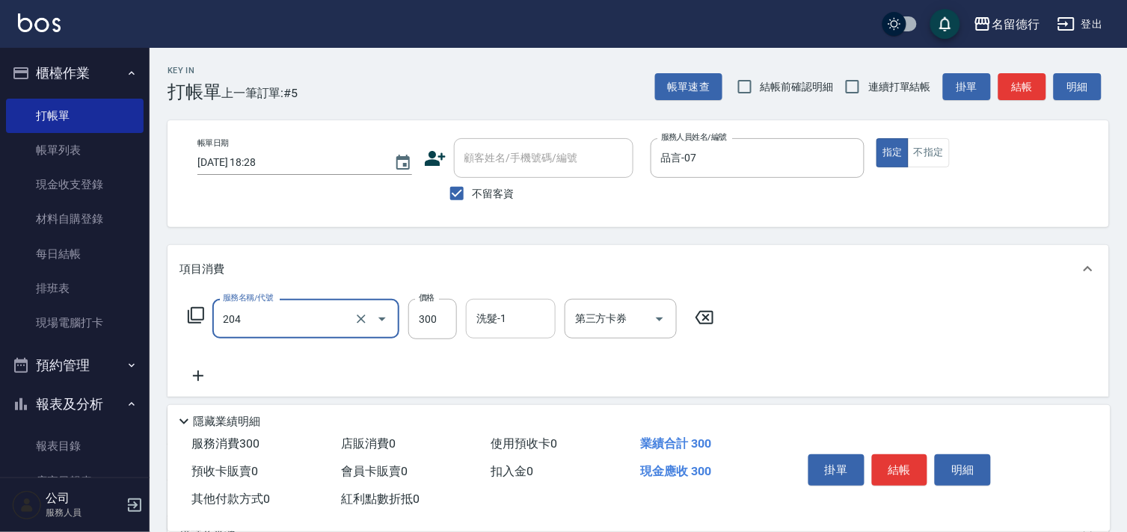
type input "洗髮(204)"
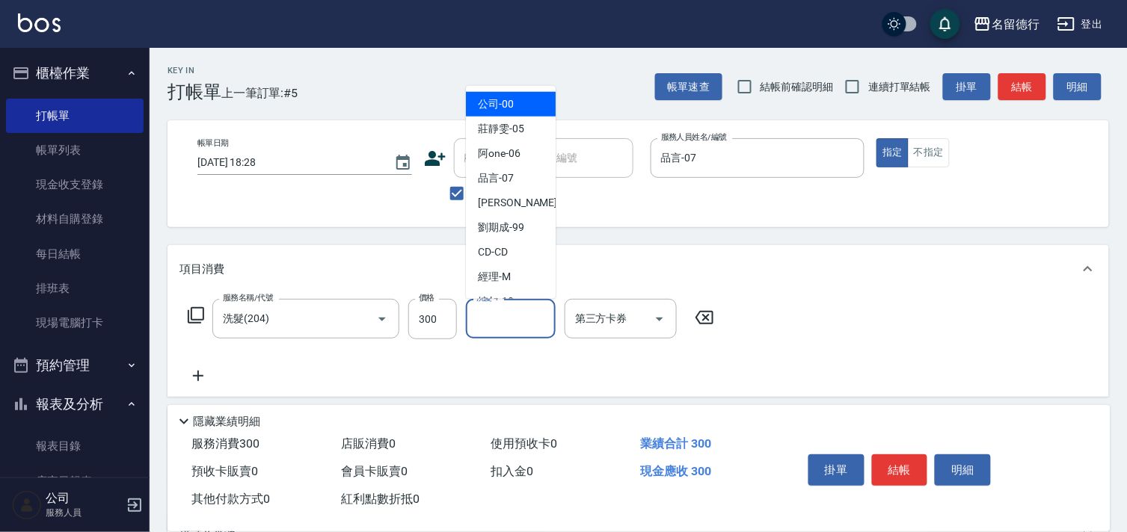
click at [517, 307] on input "洗髮-1" at bounding box center [510, 319] width 76 height 26
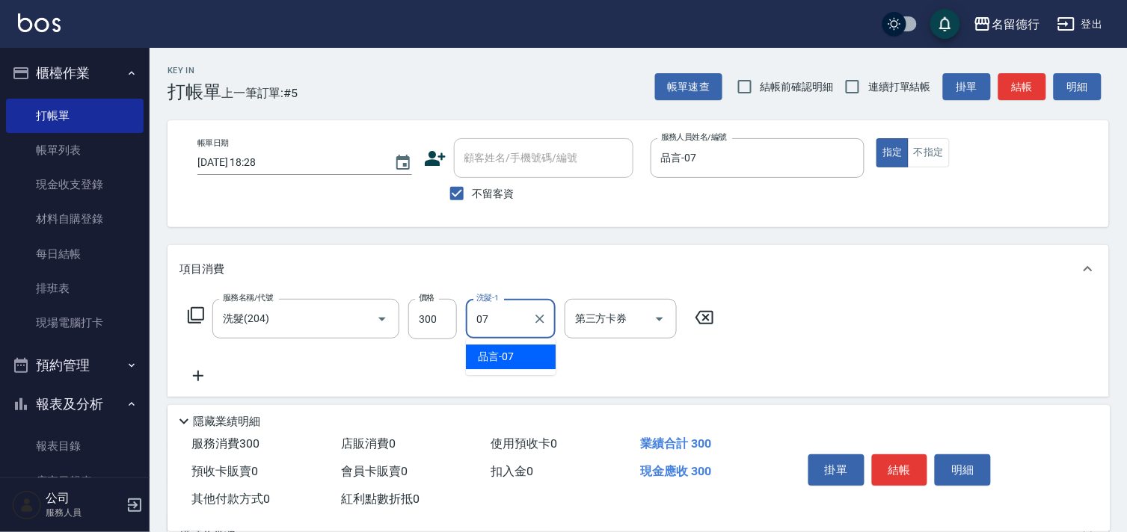
click at [519, 357] on div "品言 -07" at bounding box center [511, 357] width 90 height 25
type input "品言-07"
click at [205, 376] on icon at bounding box center [197, 376] width 37 height 18
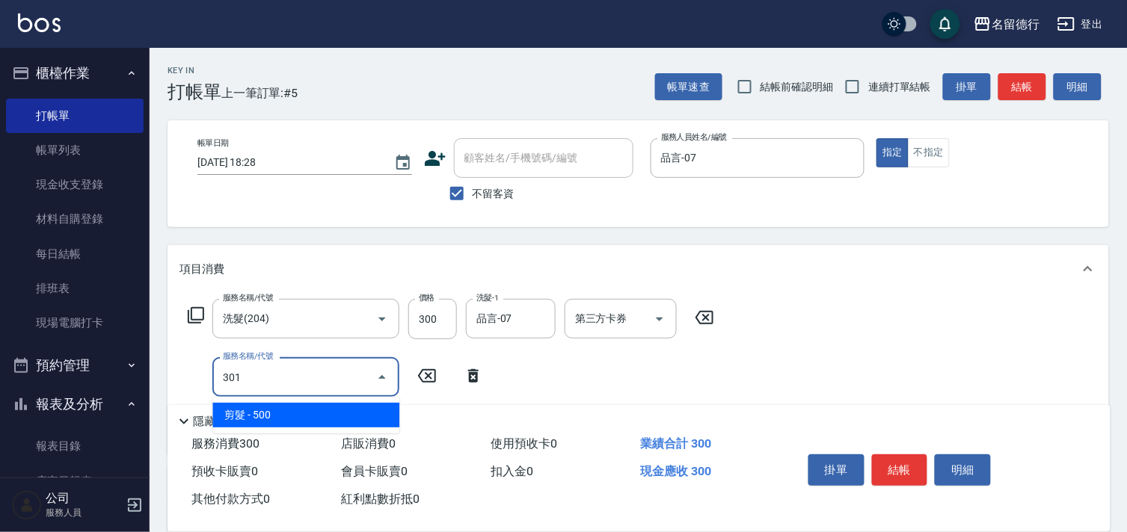
click at [292, 415] on span "剪髮 - 500" at bounding box center [305, 415] width 187 height 25
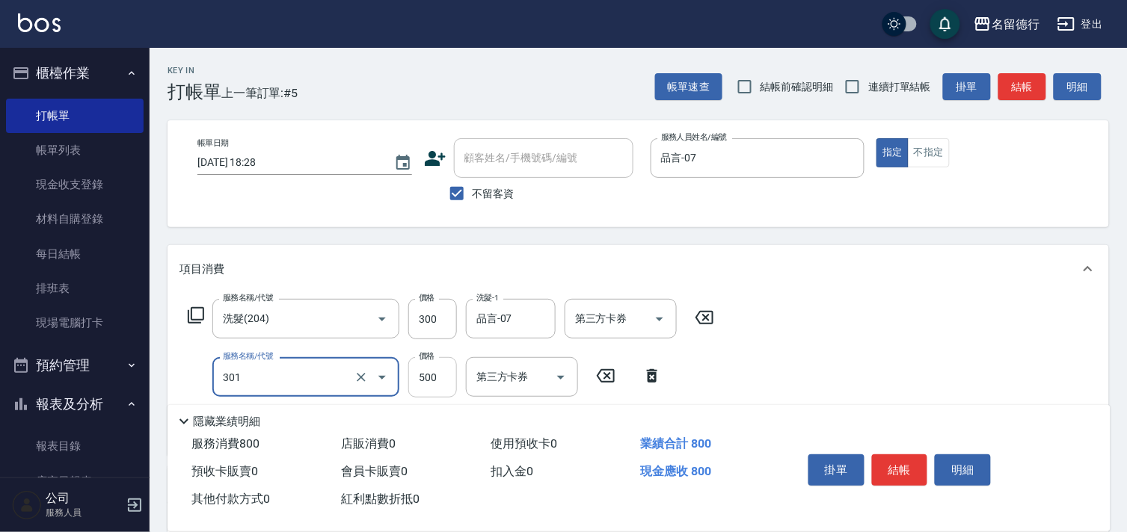
type input "剪髮(301)"
click at [428, 375] on input "500" at bounding box center [432, 377] width 49 height 40
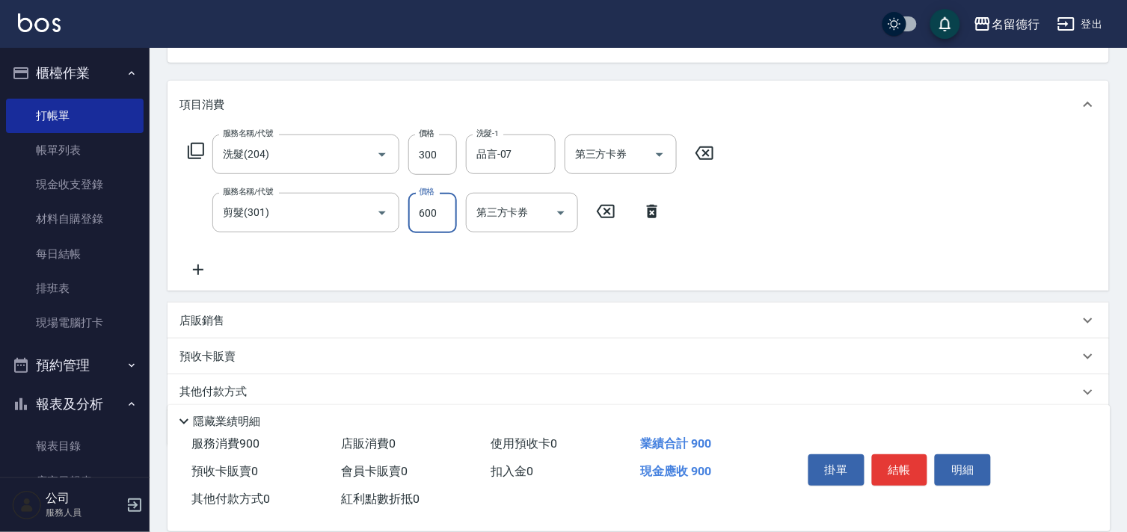
scroll to position [166, 0]
type input "600"
click at [203, 274] on icon at bounding box center [197, 268] width 37 height 18
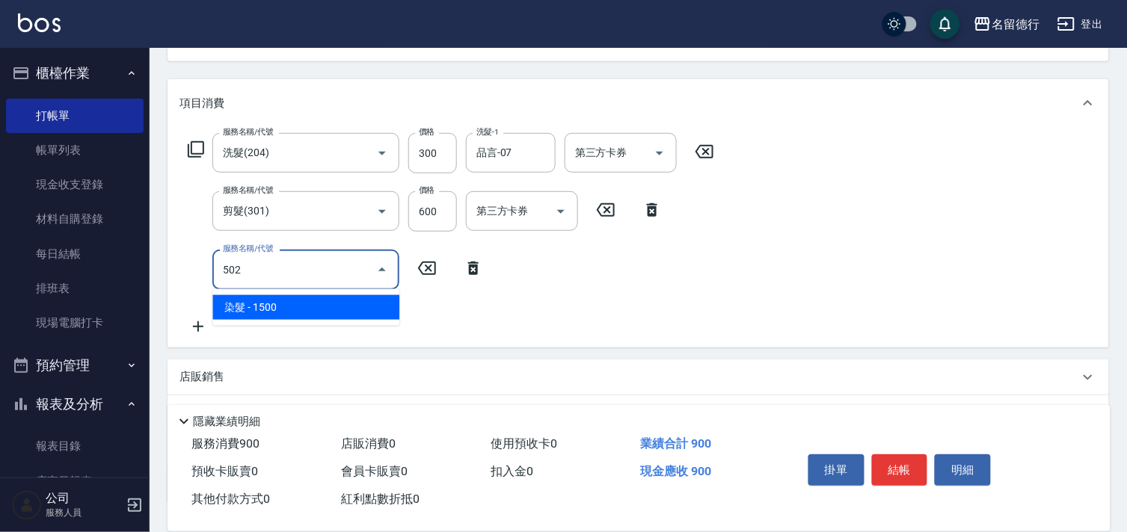
click at [274, 315] on span "染髮 - 1500" at bounding box center [305, 307] width 187 height 25
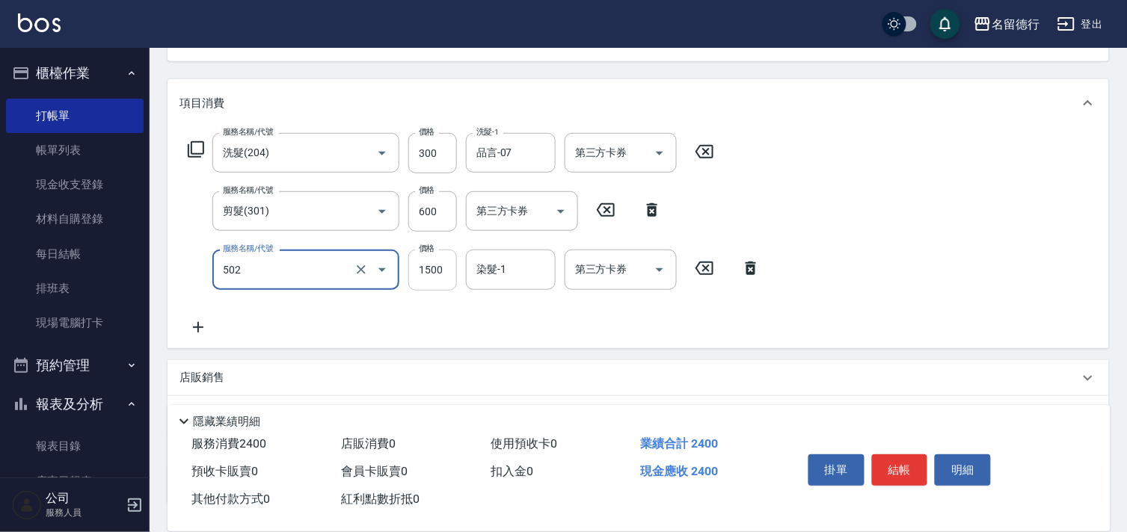
type input "染髮(502)"
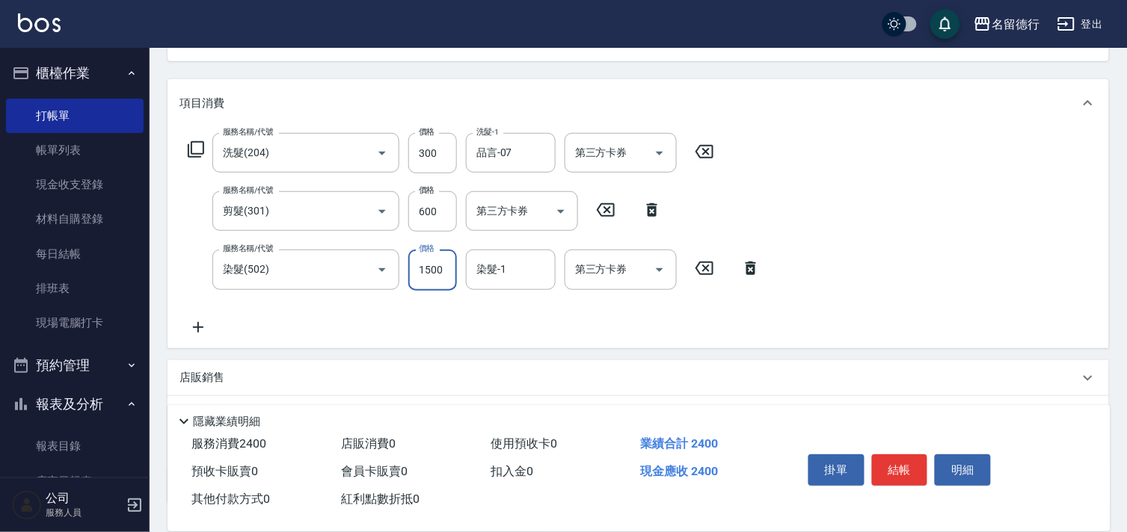
click at [428, 271] on input "1500" at bounding box center [432, 270] width 49 height 40
type input "1400"
click at [498, 271] on div "染髮-1 染髮-1" at bounding box center [511, 270] width 90 height 40
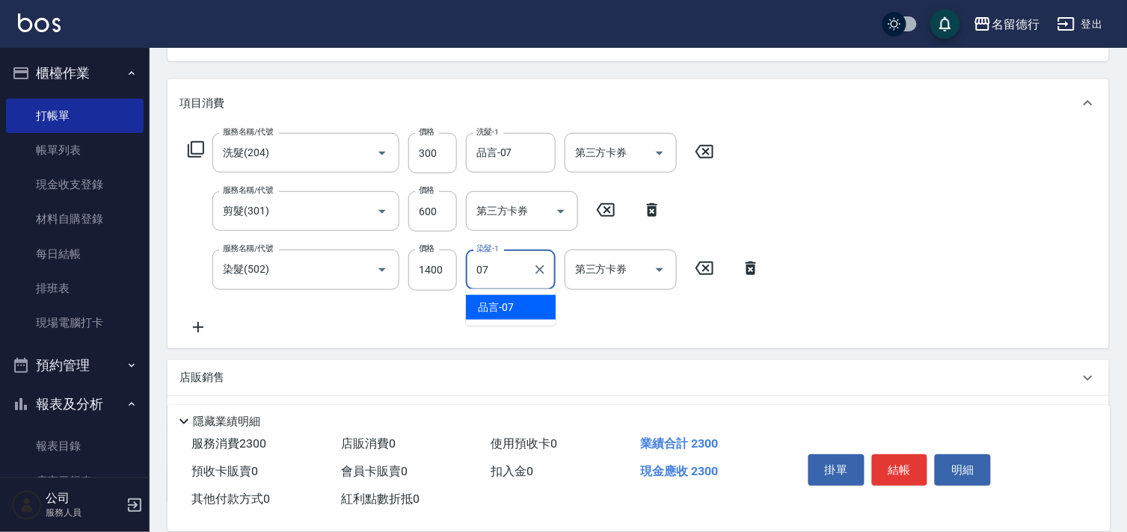
drag, startPoint x: 507, startPoint y: 290, endPoint x: 760, endPoint y: 340, distance: 257.6
click at [507, 301] on span "品言 -07" at bounding box center [496, 308] width 36 height 16
type input "品言-07"
click at [846, 351] on div "項目消費 服務名稱/代號 洗髮(204) 服務名稱/代號 價格 300 價格 洗髮-1 品言-07 洗髮-1 第三方卡券 第三方卡券 服務名稱/代號 剪髮(3…" at bounding box center [637, 291] width 941 height 424
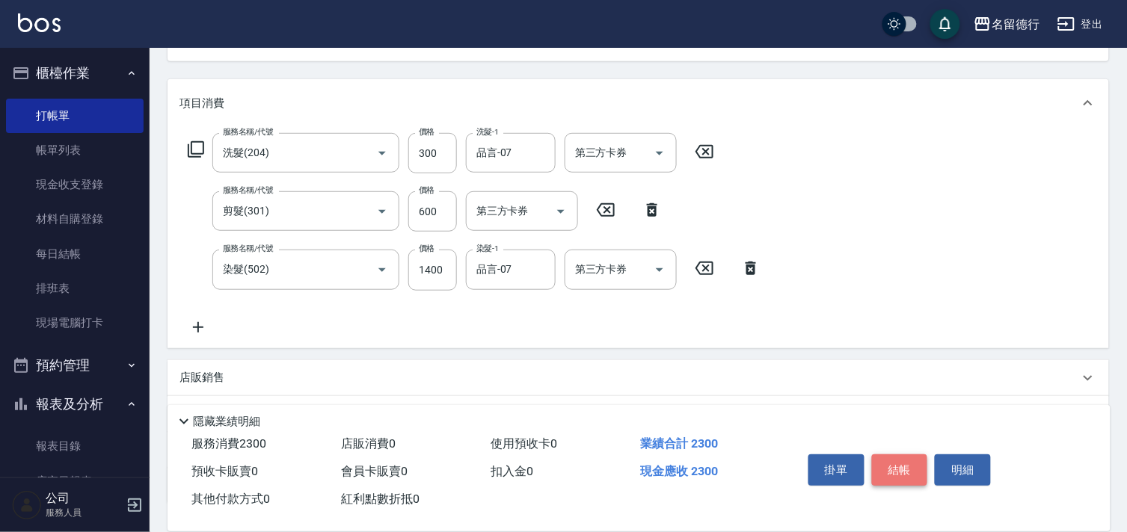
click at [900, 467] on button "結帳" at bounding box center [900, 470] width 56 height 31
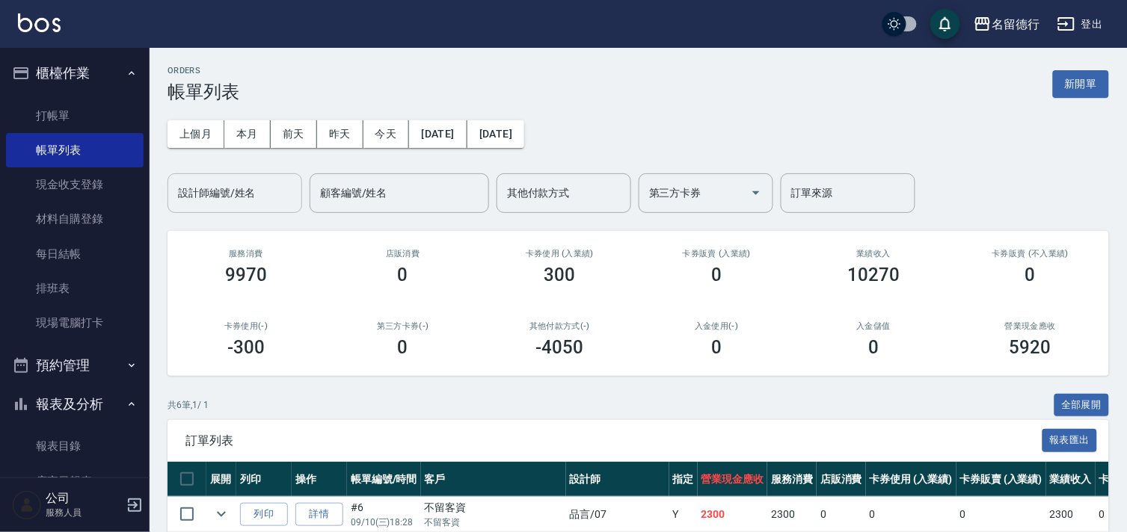
click at [251, 197] on input "設計師編號/姓名" at bounding box center [234, 193] width 121 height 26
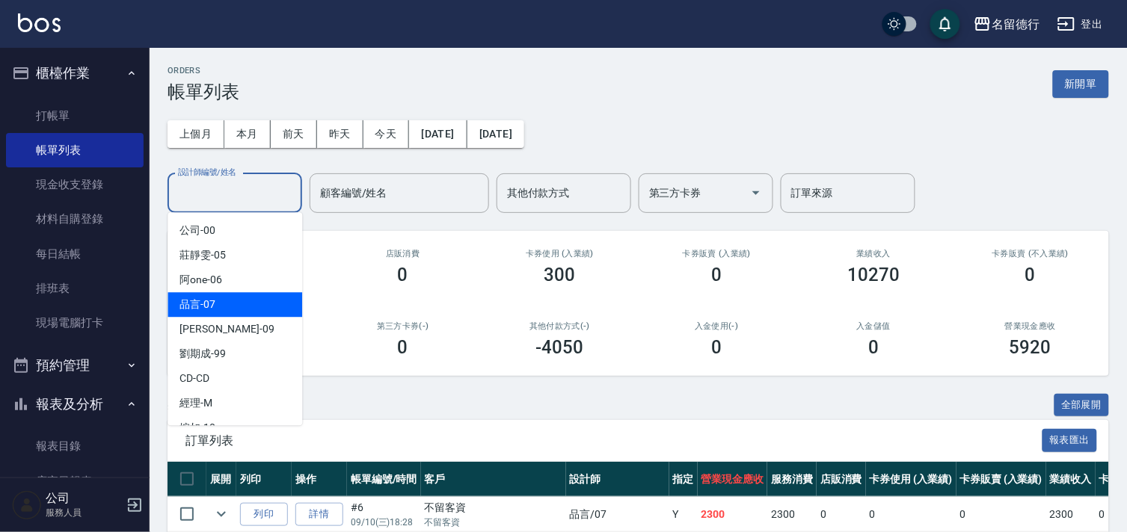
click at [251, 309] on div "品言 -07" at bounding box center [234, 304] width 135 height 25
type input "品言-07"
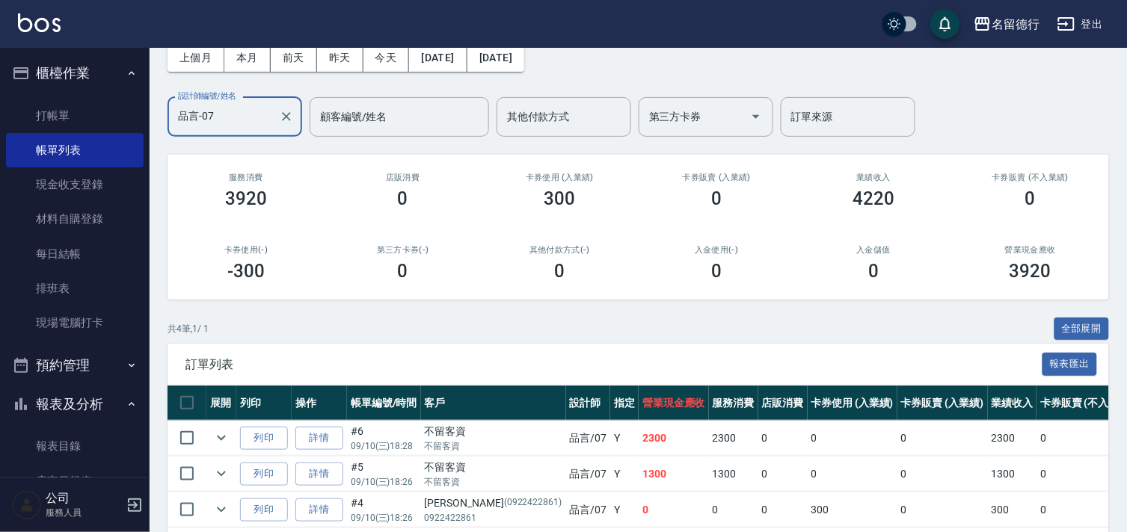
scroll to position [179, 0]
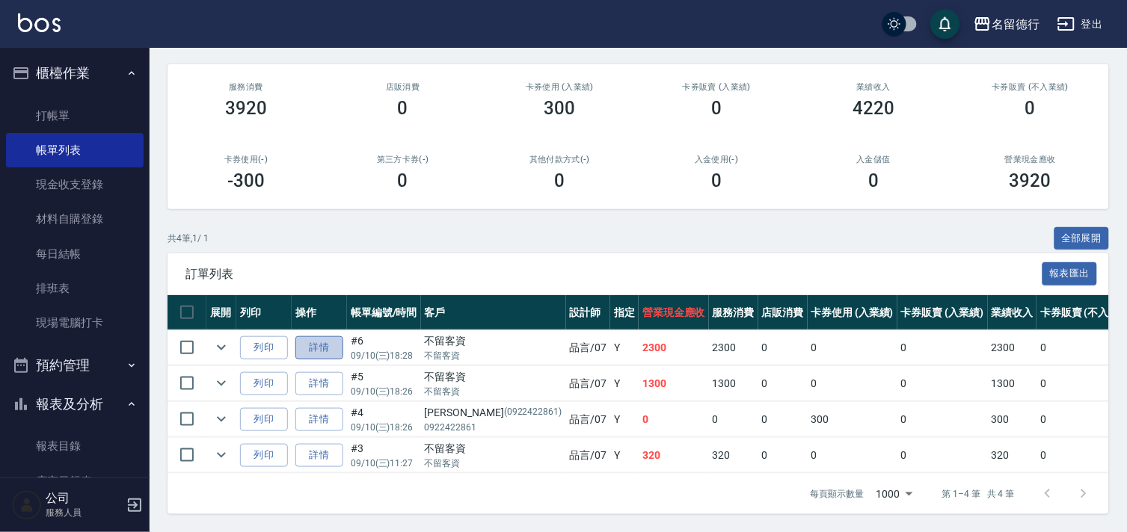
click at [322, 341] on link "詳情" at bounding box center [319, 347] width 48 height 23
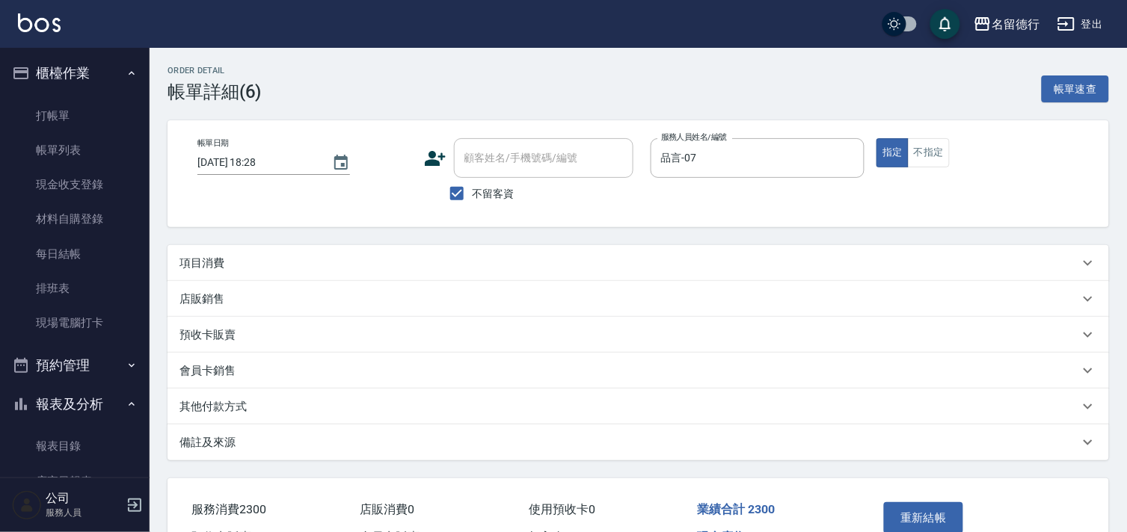
checkbox input "true"
type input "品言-07"
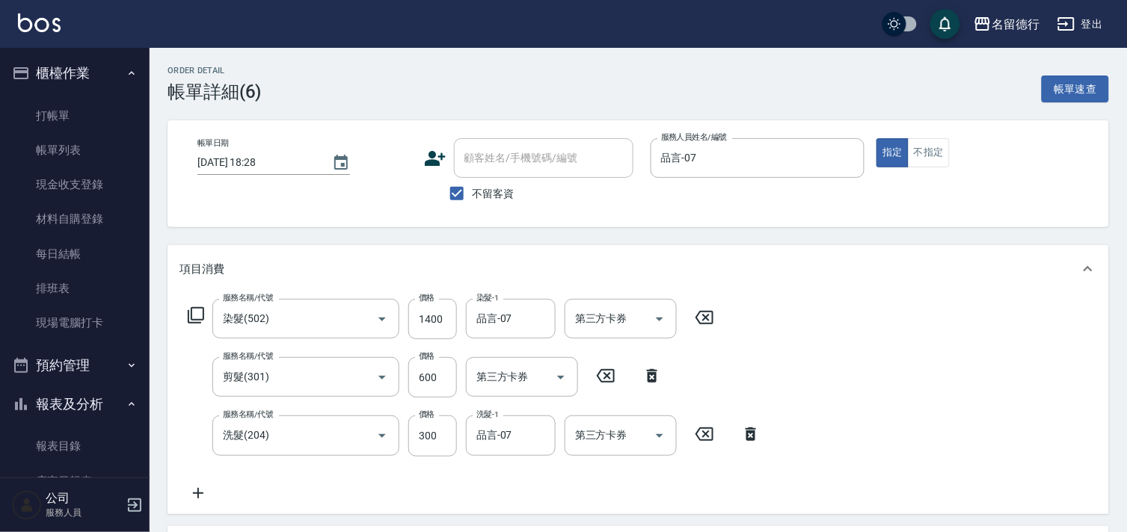
type input "染髮(502)"
type input "剪髮(301)"
type input "洗髮(204)"
click at [65, 114] on link "打帳單" at bounding box center [75, 116] width 138 height 34
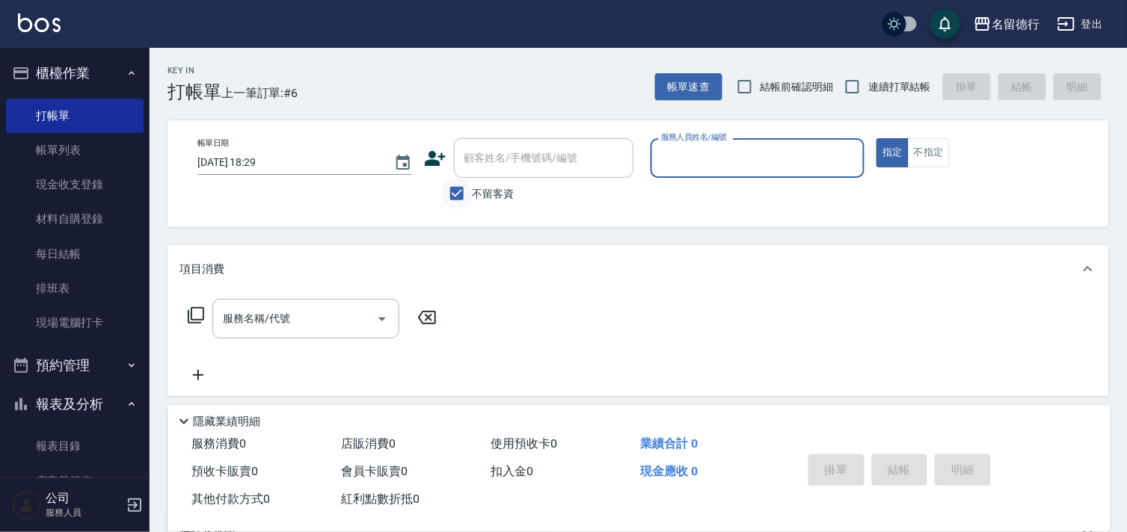
click at [452, 191] on input "不留客資" at bounding box center [456, 193] width 31 height 31
checkbox input "false"
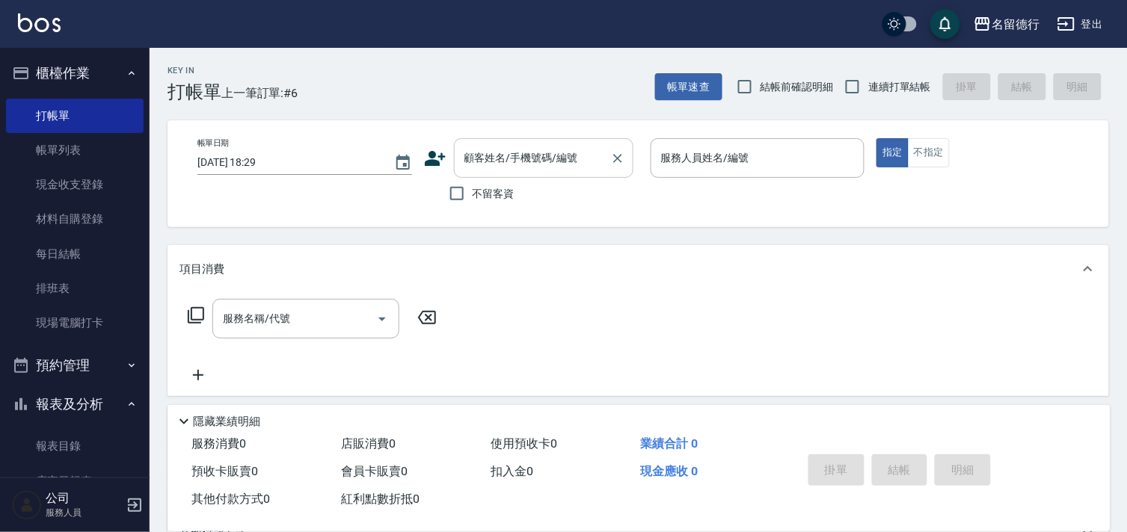
click at [494, 164] on div "顧客姓名/手機號碼/編號 顧客姓名/手機號碼/編號" at bounding box center [543, 158] width 179 height 40
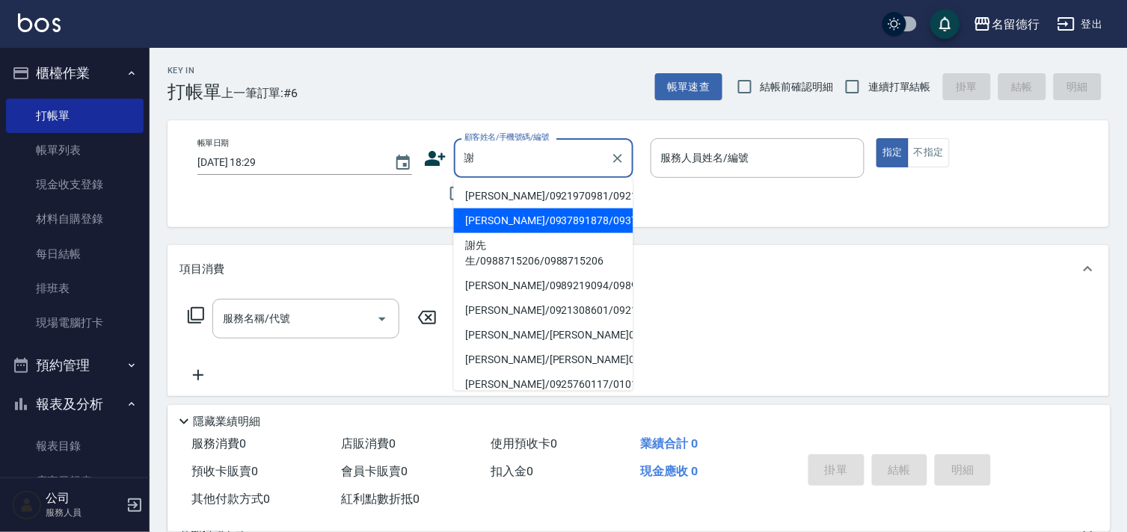
click at [532, 233] on li "[PERSON_NAME]/0937891878/0937891878" at bounding box center [543, 221] width 179 height 25
type input "[PERSON_NAME]/0937891878/0937891878"
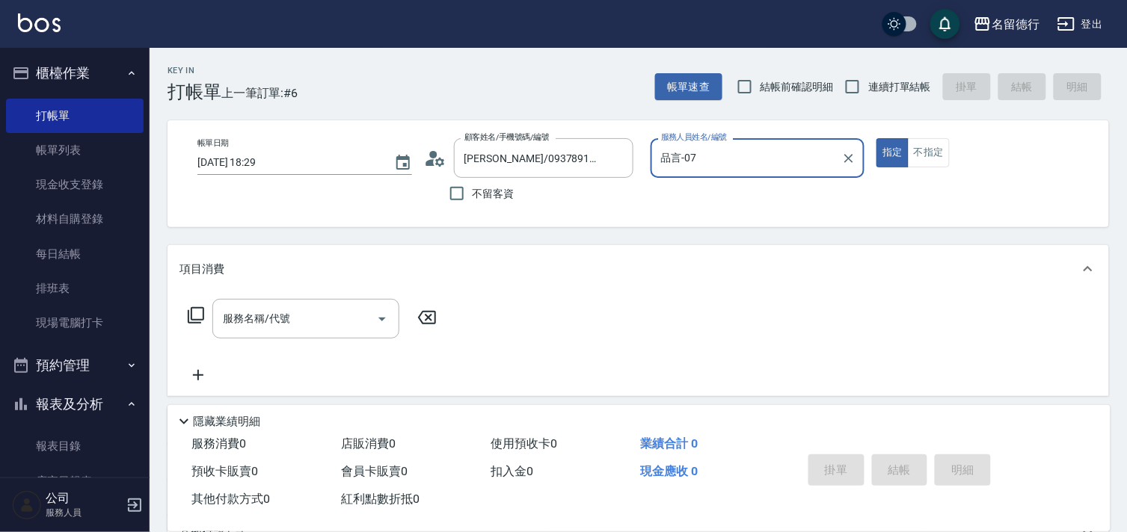
type input "品言-07"
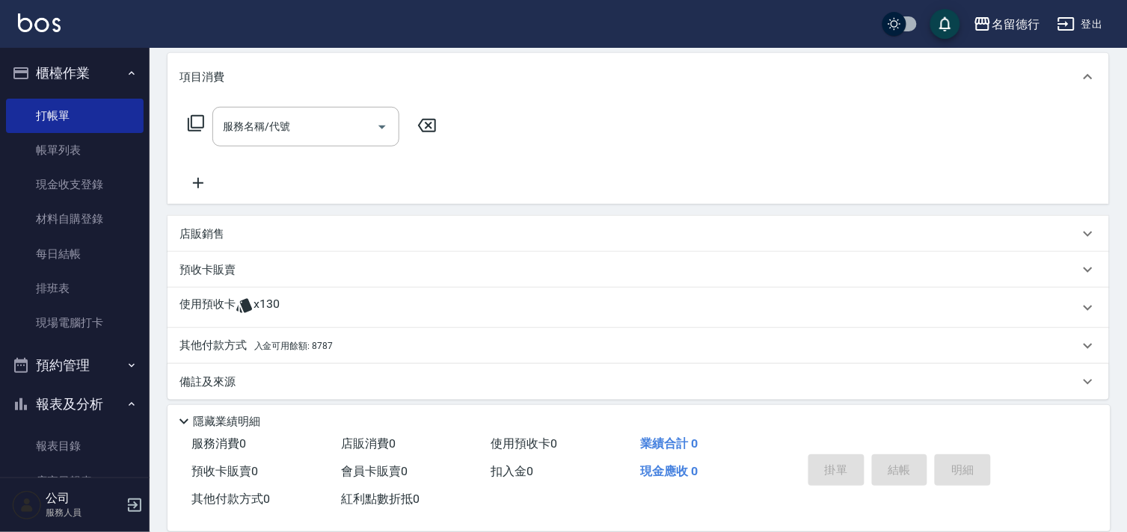
scroll to position [200, 0]
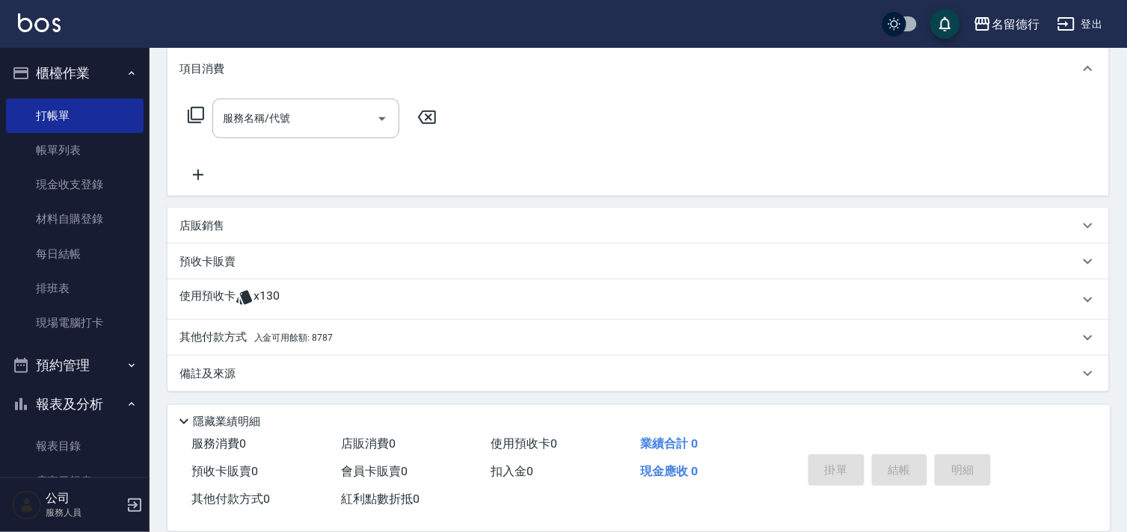
click at [221, 293] on p "使用預收卡" at bounding box center [207, 300] width 56 height 22
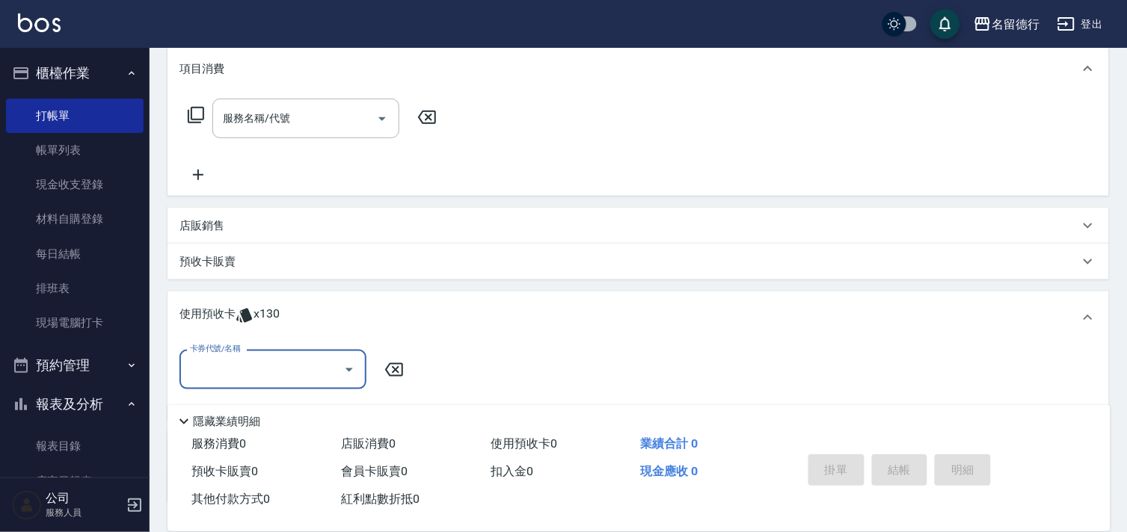
scroll to position [0, 0]
click at [295, 379] on input "卡券代號/名稱" at bounding box center [261, 370] width 151 height 26
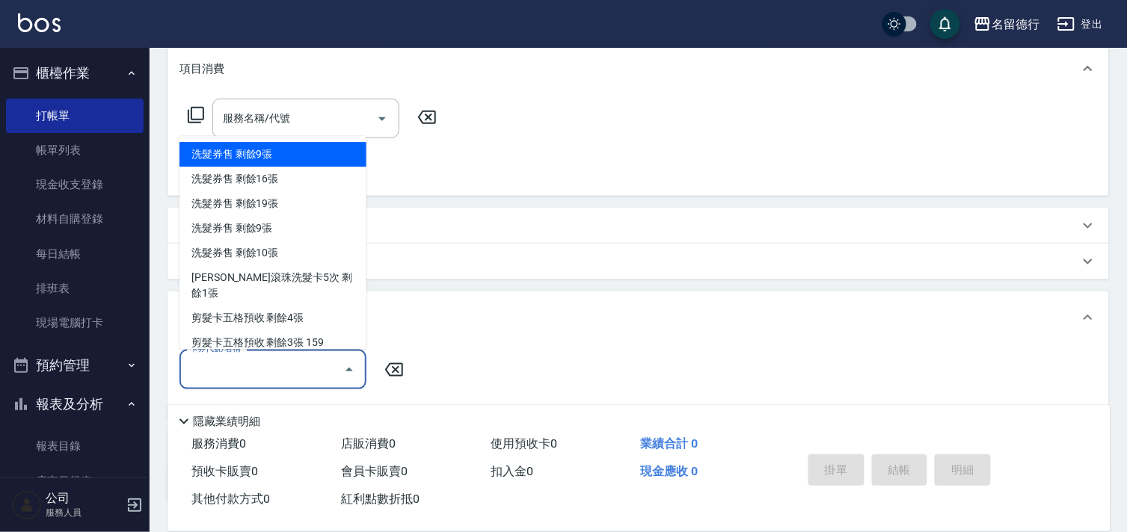
click at [285, 148] on div "洗髮券售 剩餘9張" at bounding box center [272, 155] width 187 height 25
type input "洗髮券售"
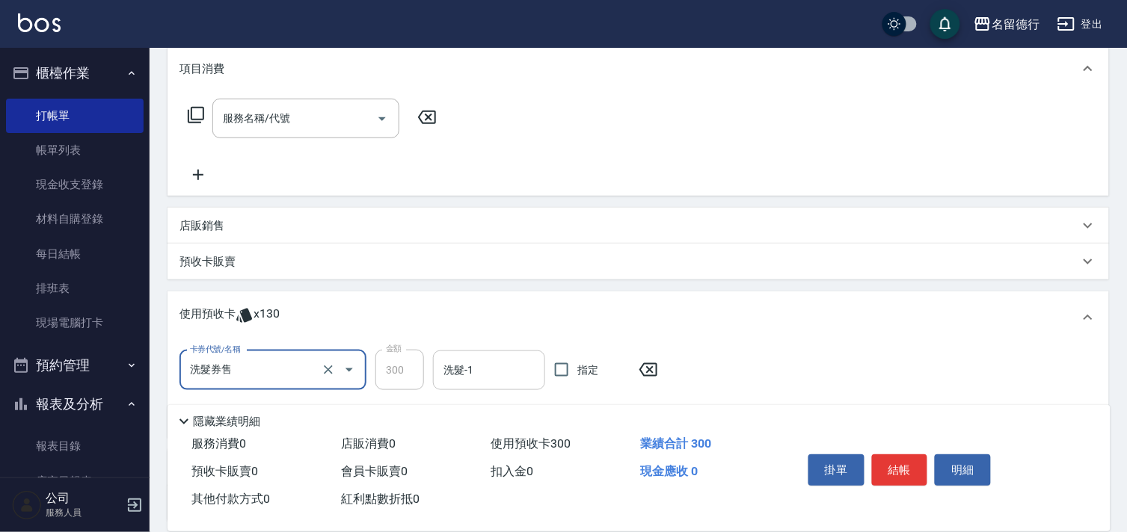
click at [482, 370] on input "洗髮-1" at bounding box center [489, 370] width 99 height 26
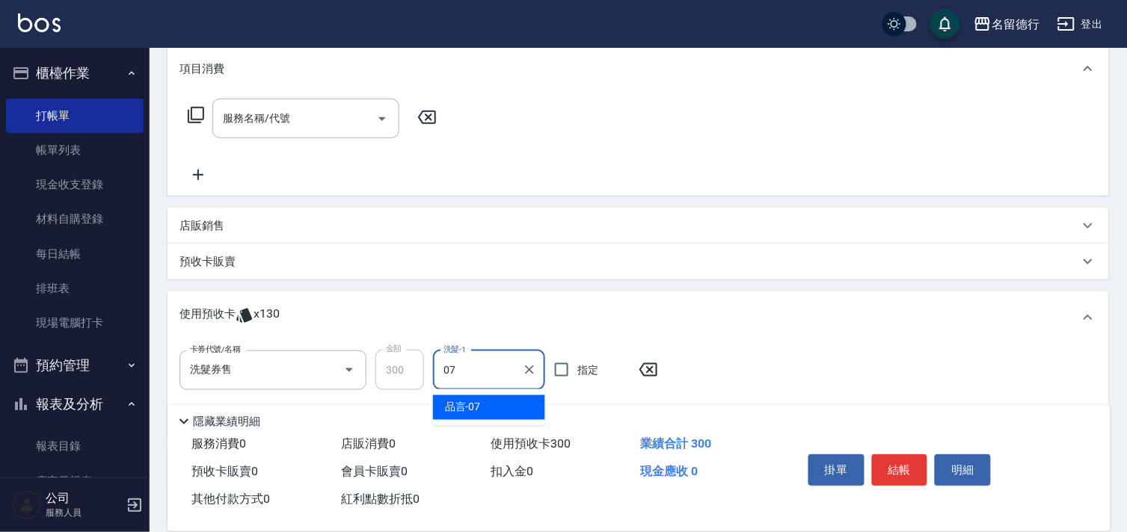
drag, startPoint x: 487, startPoint y: 401, endPoint x: 537, endPoint y: 392, distance: 50.3
click at [497, 401] on div "品言 -07" at bounding box center [489, 407] width 112 height 25
type input "品言-07"
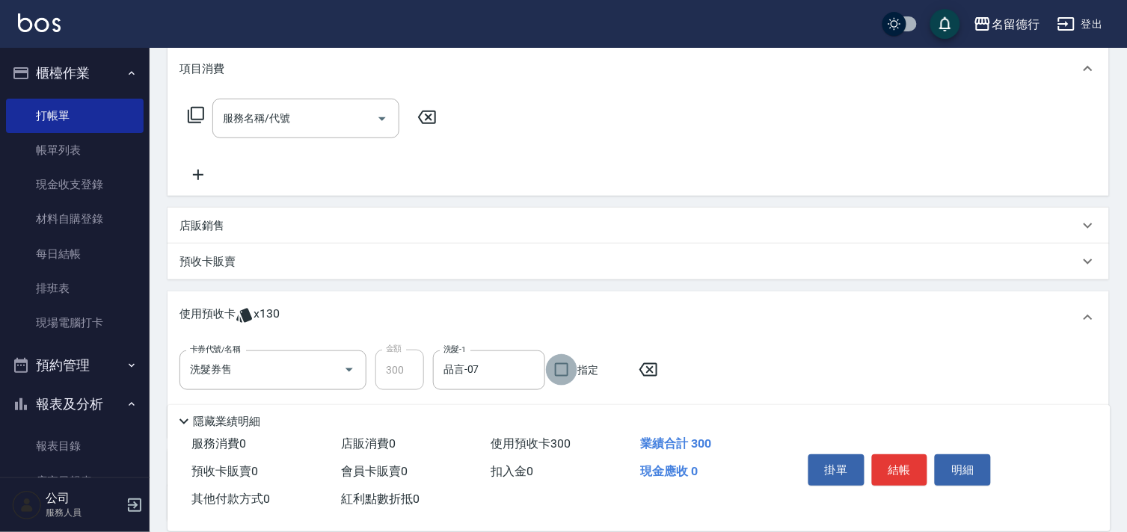
click at [556, 374] on input "指定" at bounding box center [561, 369] width 31 height 31
checkbox input "true"
click at [911, 464] on button "結帳" at bounding box center [900, 470] width 56 height 31
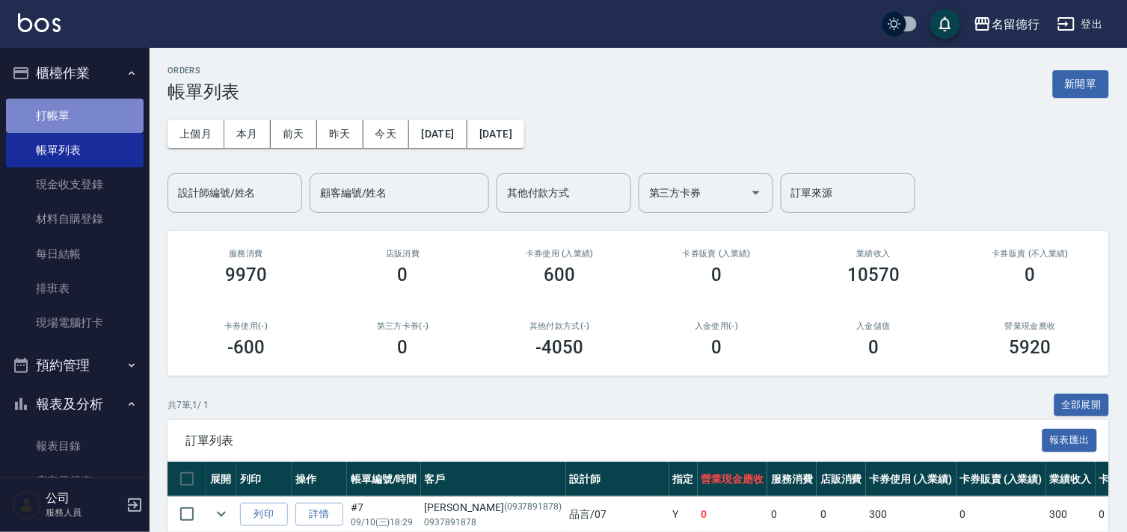
click at [77, 123] on link "打帳單" at bounding box center [75, 116] width 138 height 34
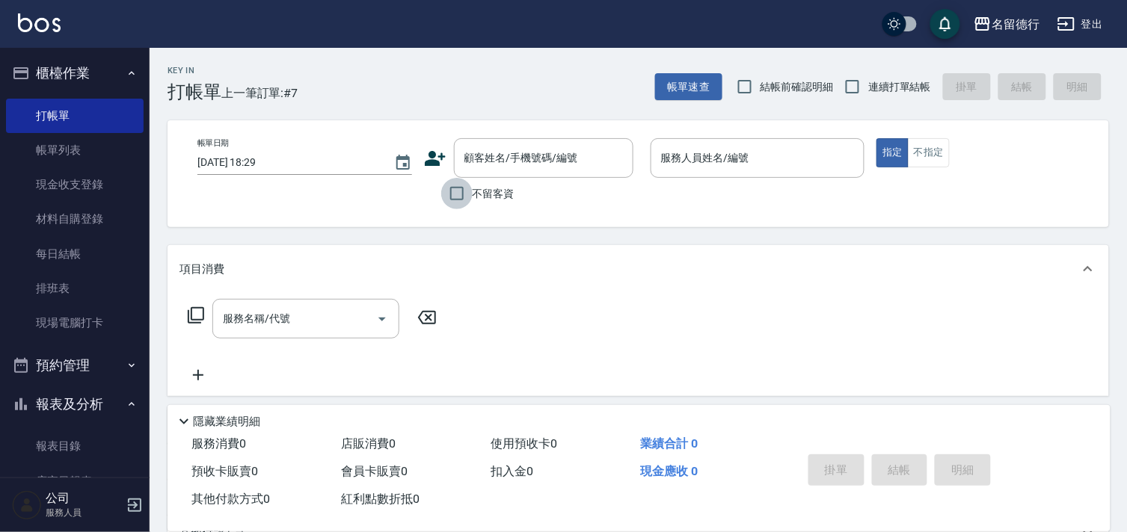
click at [460, 196] on input "不留客資" at bounding box center [456, 193] width 31 height 31
checkbox input "true"
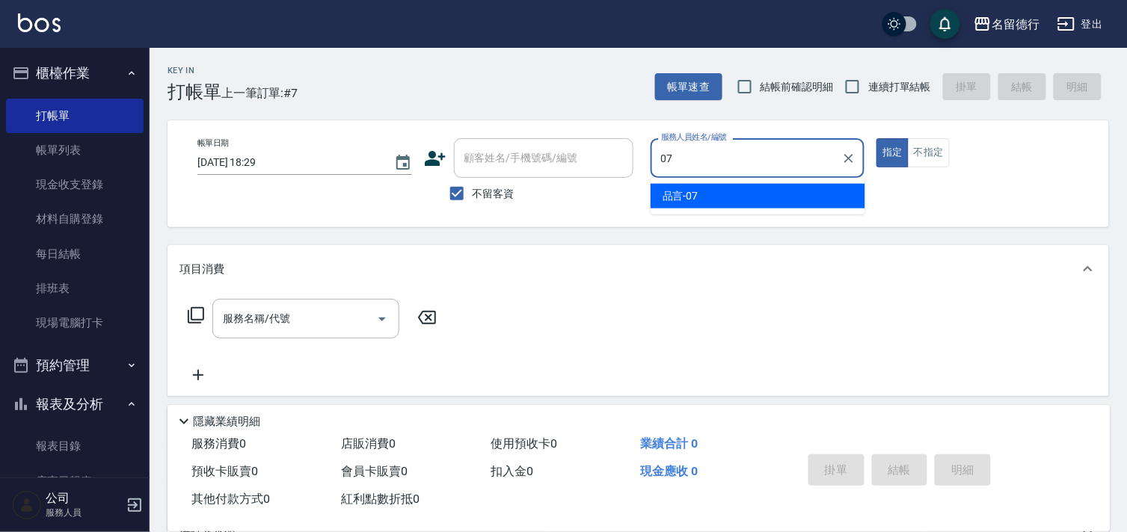
click at [689, 205] on div "品言 -07" at bounding box center [757, 196] width 215 height 25
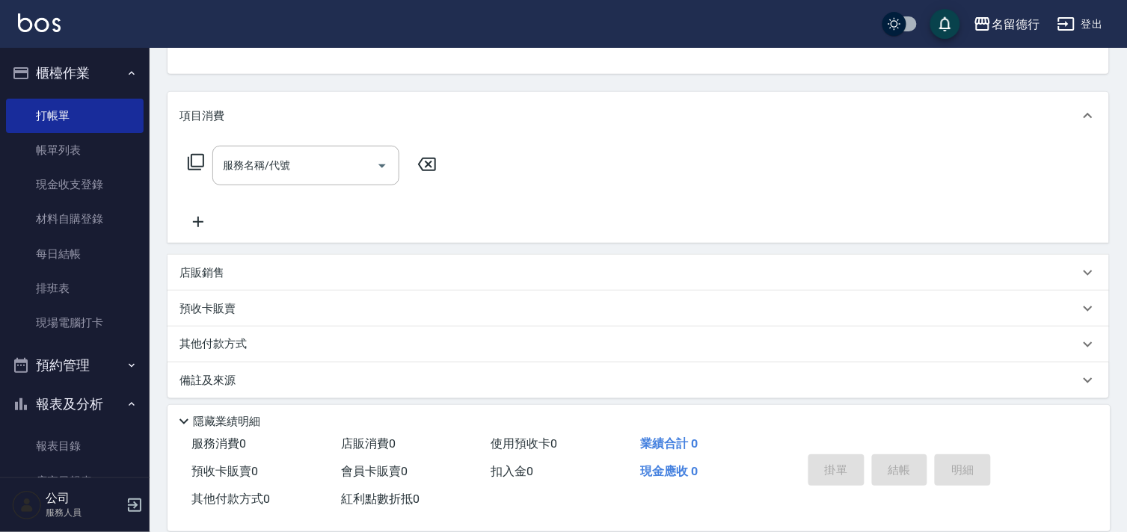
scroll to position [161, 0]
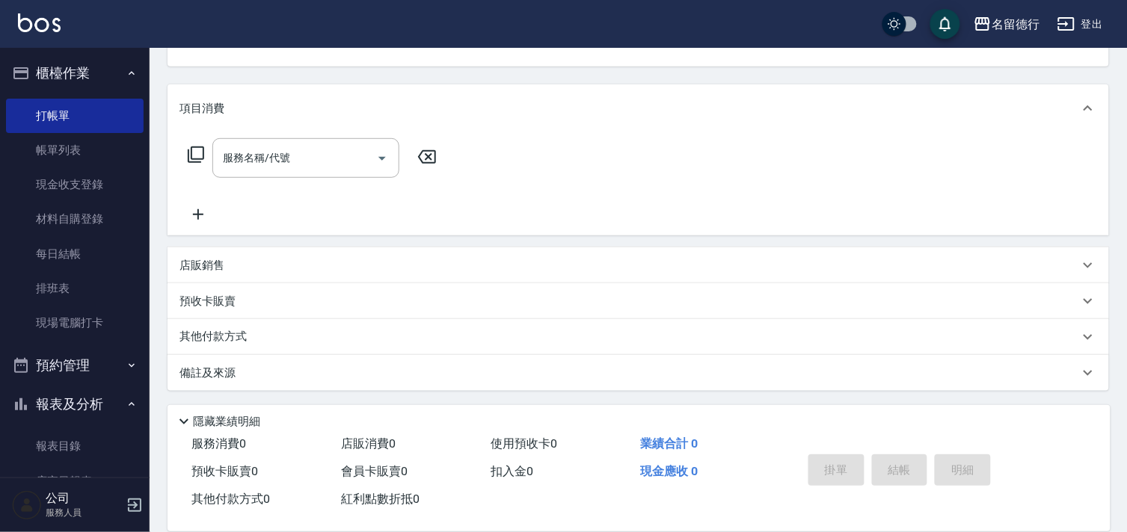
type input "品言-07"
click at [204, 253] on div "店販銷售" at bounding box center [637, 265] width 941 height 36
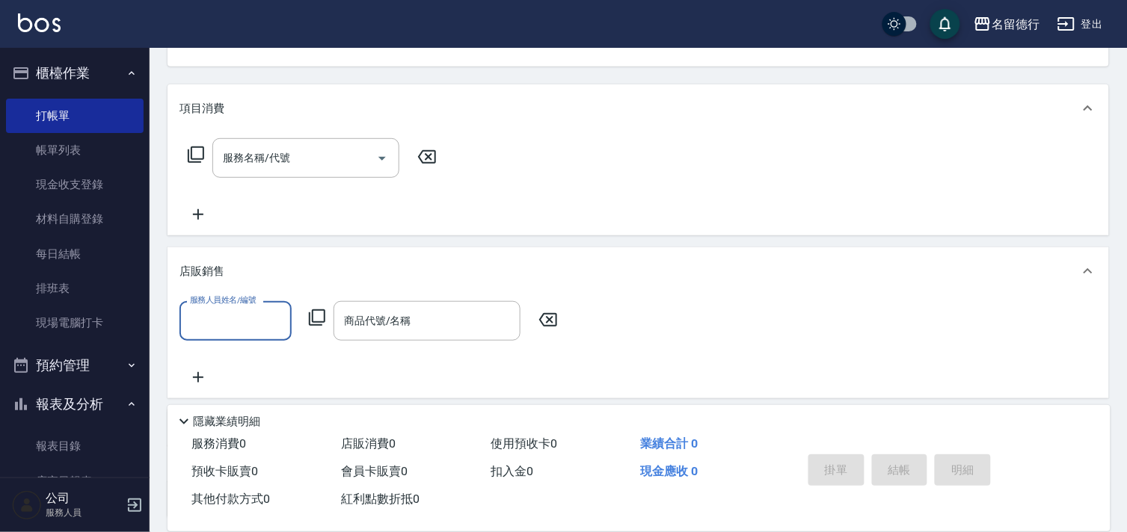
scroll to position [0, 0]
drag, startPoint x: 229, startPoint y: 357, endPoint x: 295, endPoint y: 345, distance: 67.0
click at [244, 357] on div "品言 -07" at bounding box center [235, 359] width 112 height 25
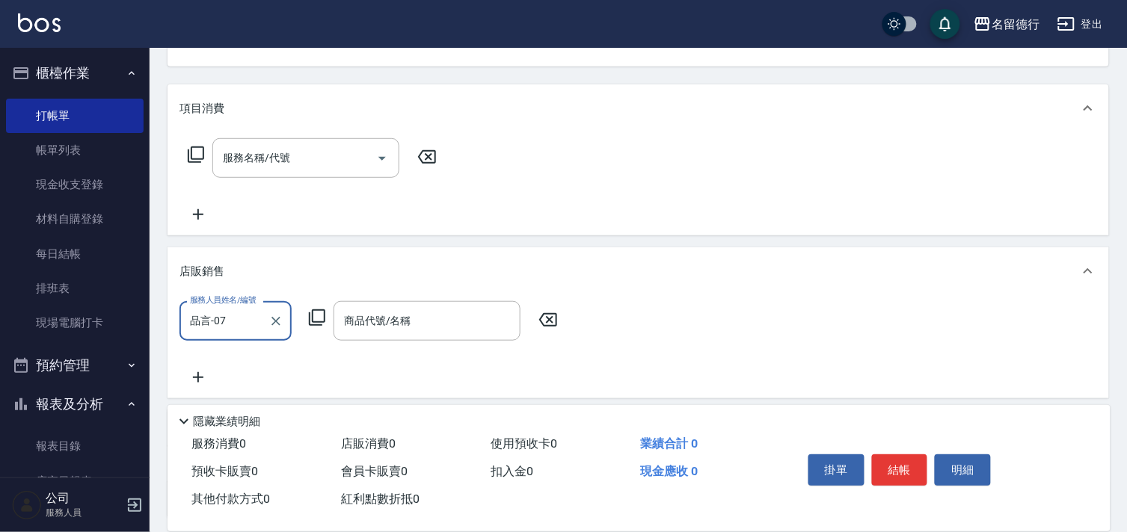
type input "品言-07"
click at [327, 326] on div "服務人員姓名/編號 品言-07 服務人員姓名/編號 商品代號/名稱 商品代號/名稱" at bounding box center [372, 321] width 387 height 40
click at [326, 318] on div "服務人員姓名/編號 品言-07 服務人員姓名/編號 商品代號/名稱 商品代號/名稱" at bounding box center [372, 321] width 387 height 40
click at [317, 313] on icon at bounding box center [317, 318] width 18 height 18
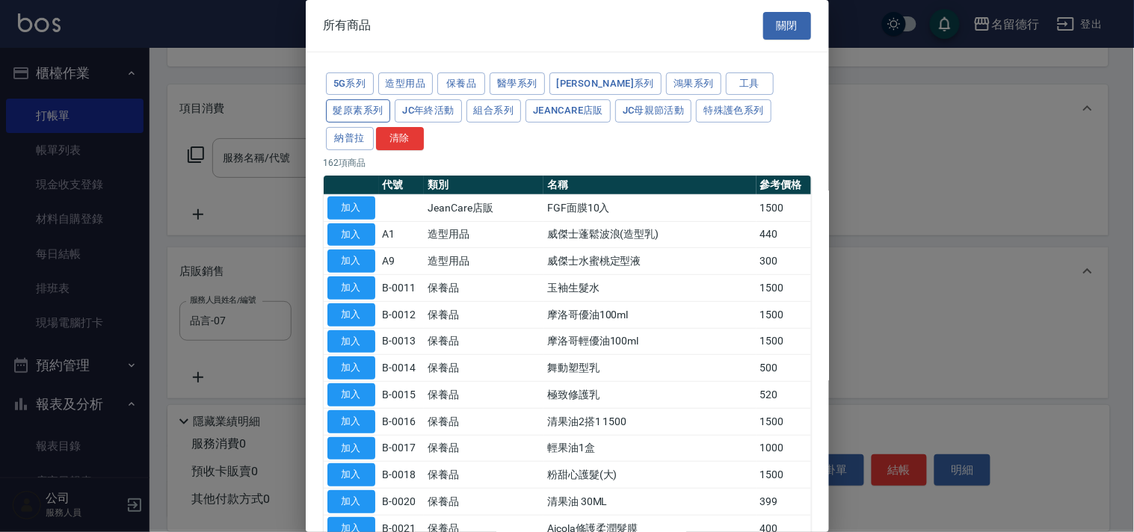
click at [391, 99] on button "髮原素系列" at bounding box center [358, 110] width 65 height 23
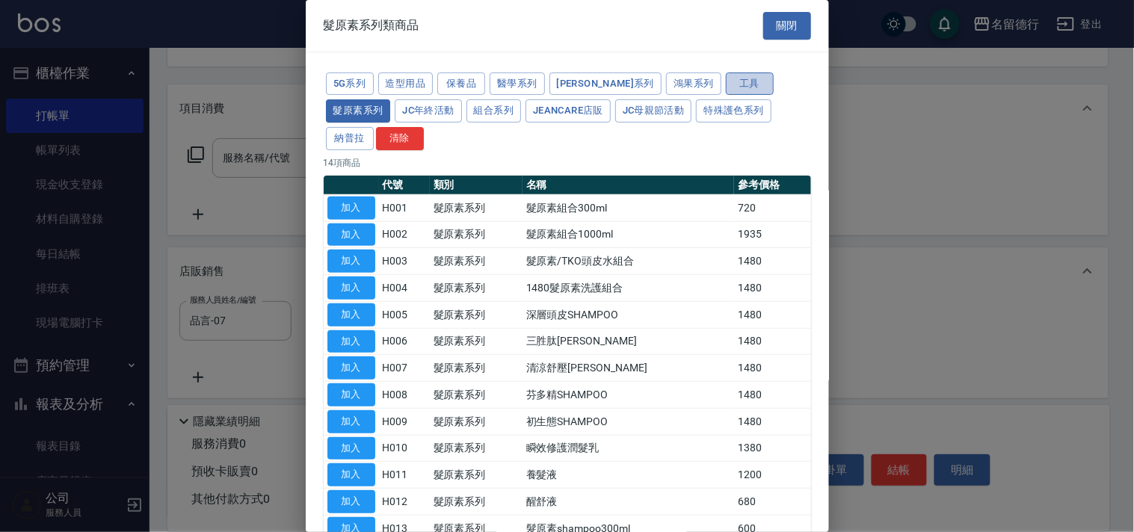
click at [726, 84] on button "工具" at bounding box center [750, 84] width 48 height 23
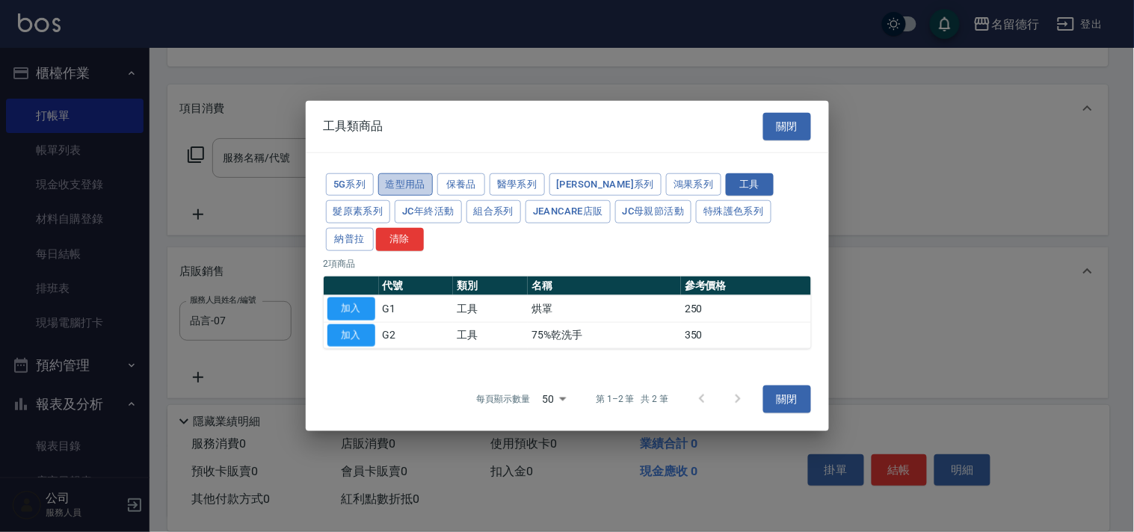
click at [402, 196] on button "造型用品" at bounding box center [405, 184] width 55 height 23
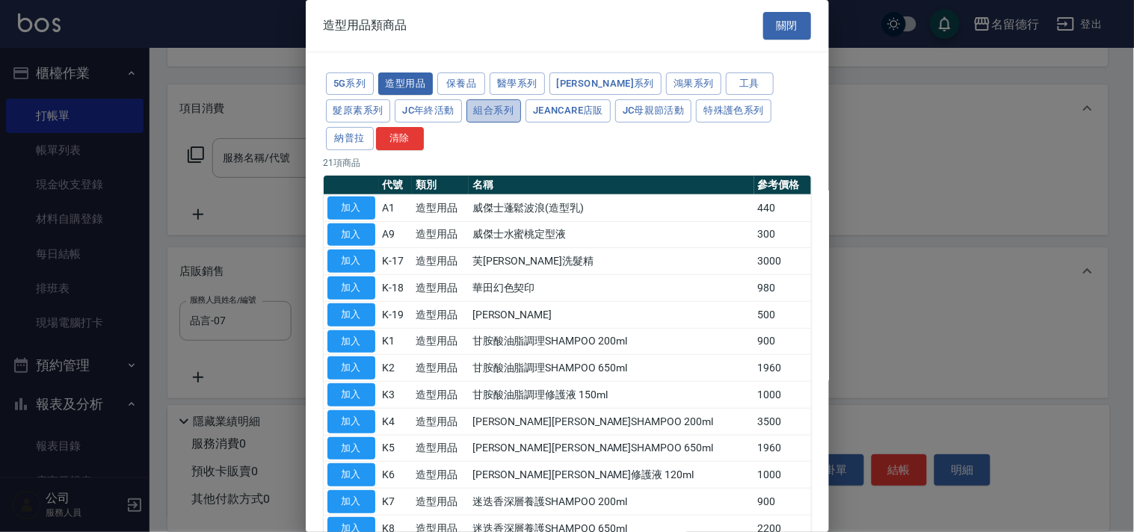
click at [467, 108] on button "組合系列" at bounding box center [494, 110] width 55 height 23
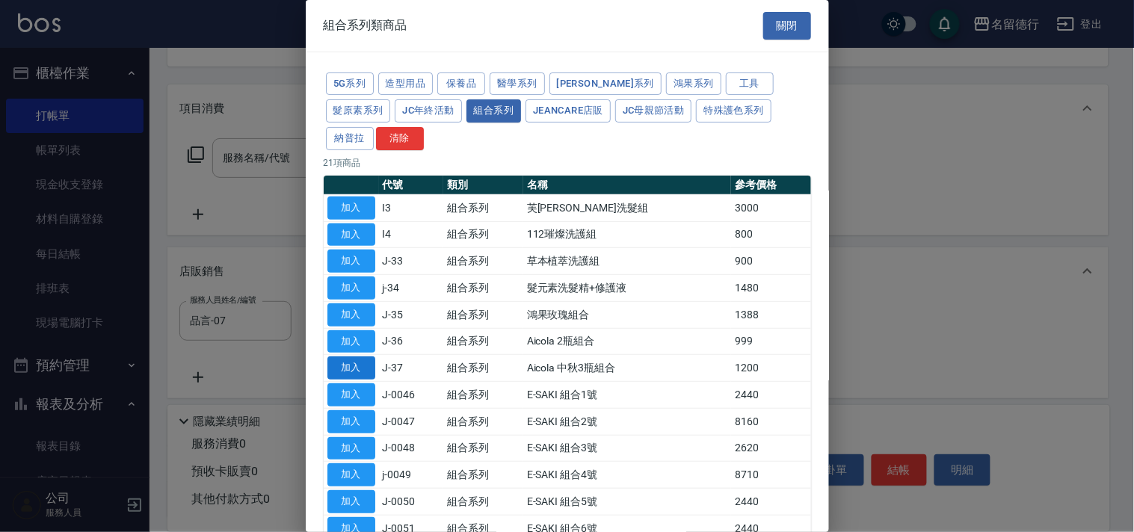
click at [347, 365] on button "加入" at bounding box center [351, 368] width 48 height 23
type input "Aicola 中秋3瓶組合"
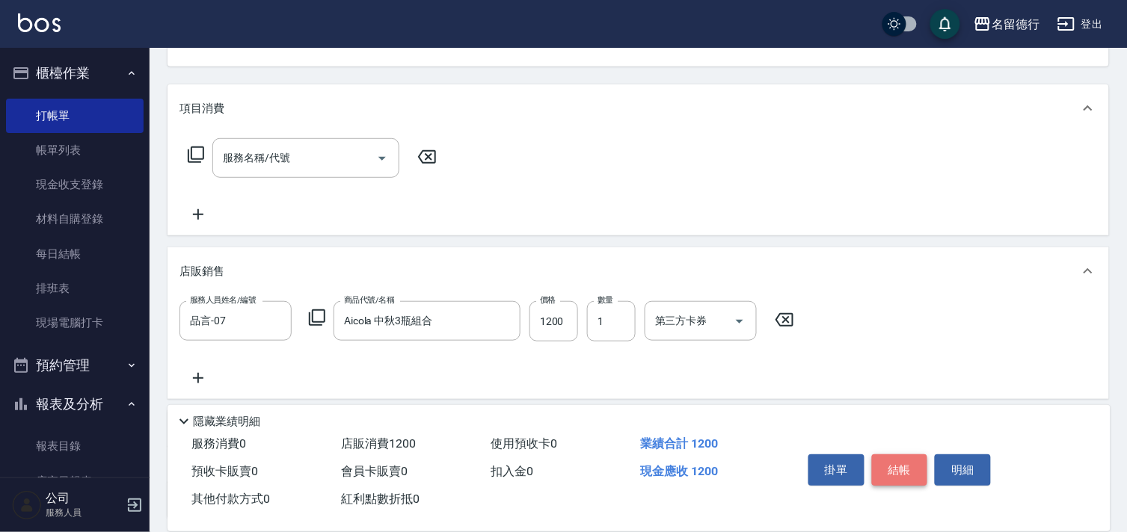
click at [908, 464] on button "結帳" at bounding box center [900, 470] width 56 height 31
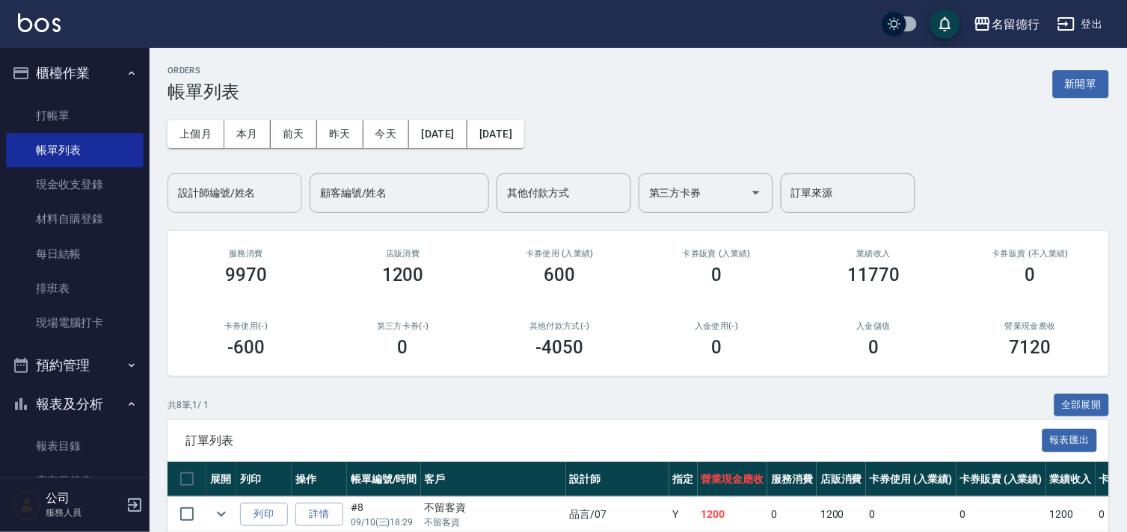
click at [240, 195] on input "設計師編號/姓名" at bounding box center [234, 193] width 121 height 26
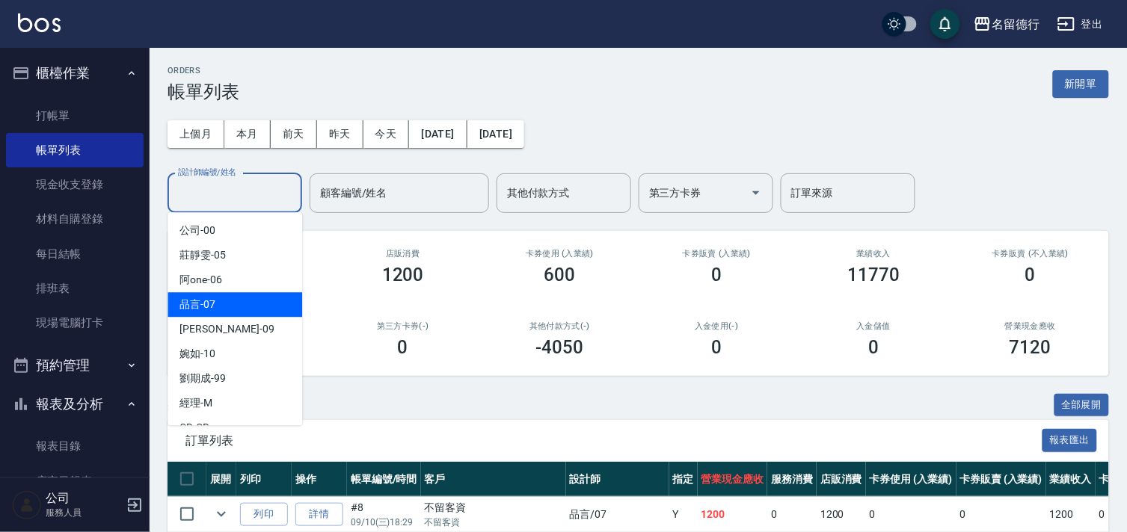
click at [264, 296] on div "品言 -07" at bounding box center [234, 304] width 135 height 25
type input "品言-07"
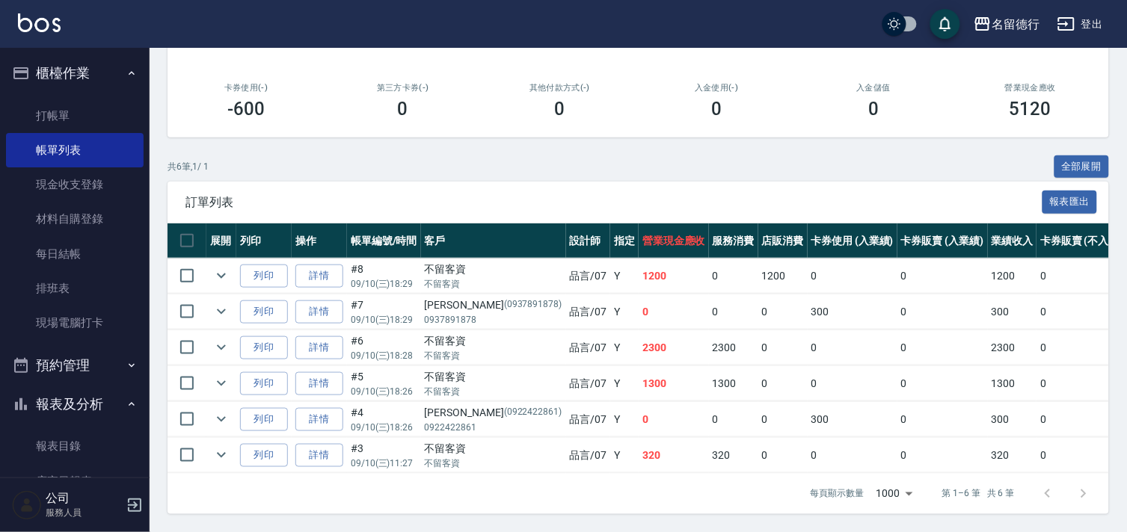
scroll to position [251, 0]
click at [76, 110] on link "打帳單" at bounding box center [75, 116] width 138 height 34
